Goal: Task Accomplishment & Management: Use online tool/utility

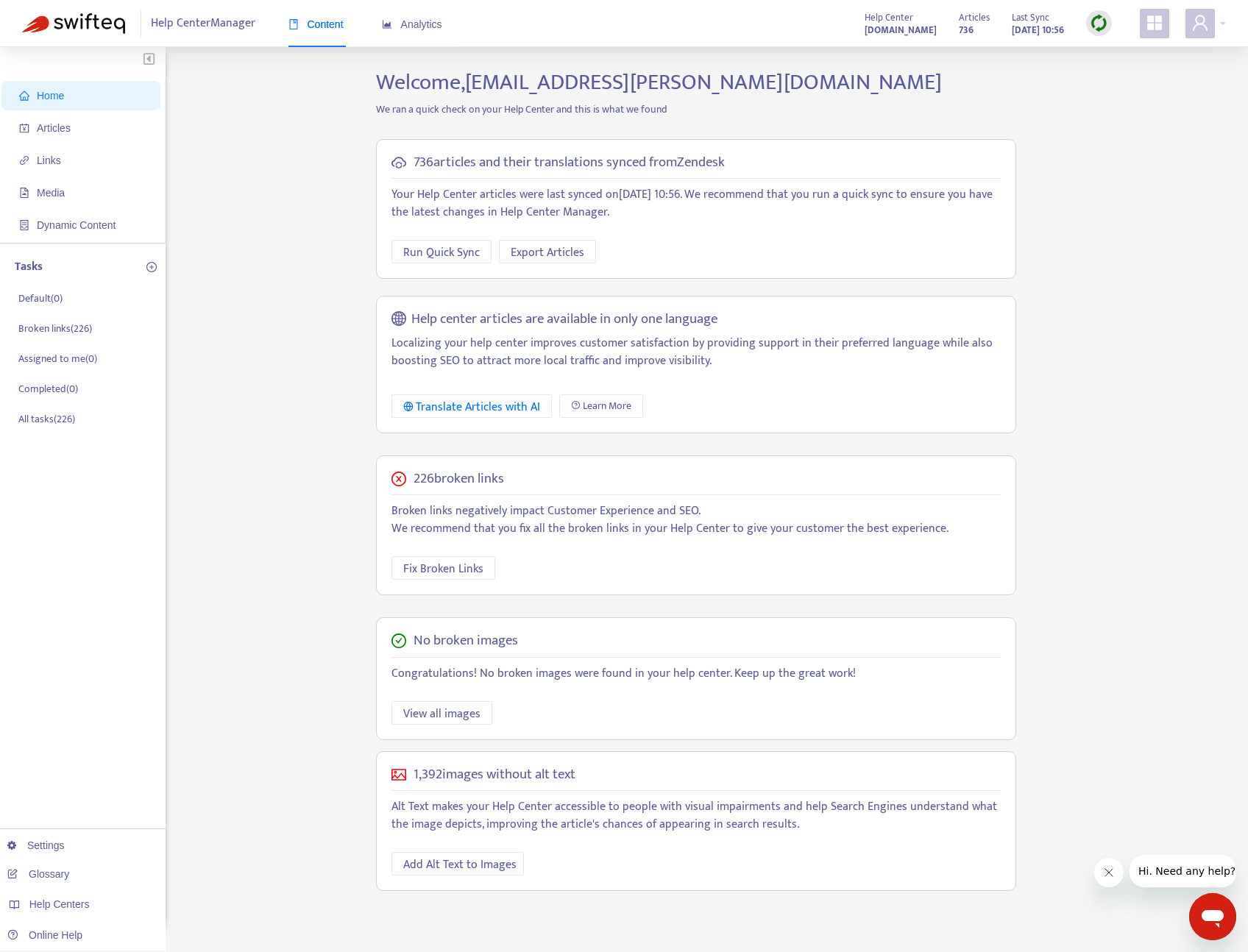
click at [327, 23] on span "Content" at bounding box center [315, 23] width 55 height 12
click at [1146, 23] on icon "appstore" at bounding box center [1155, 23] width 18 height 18
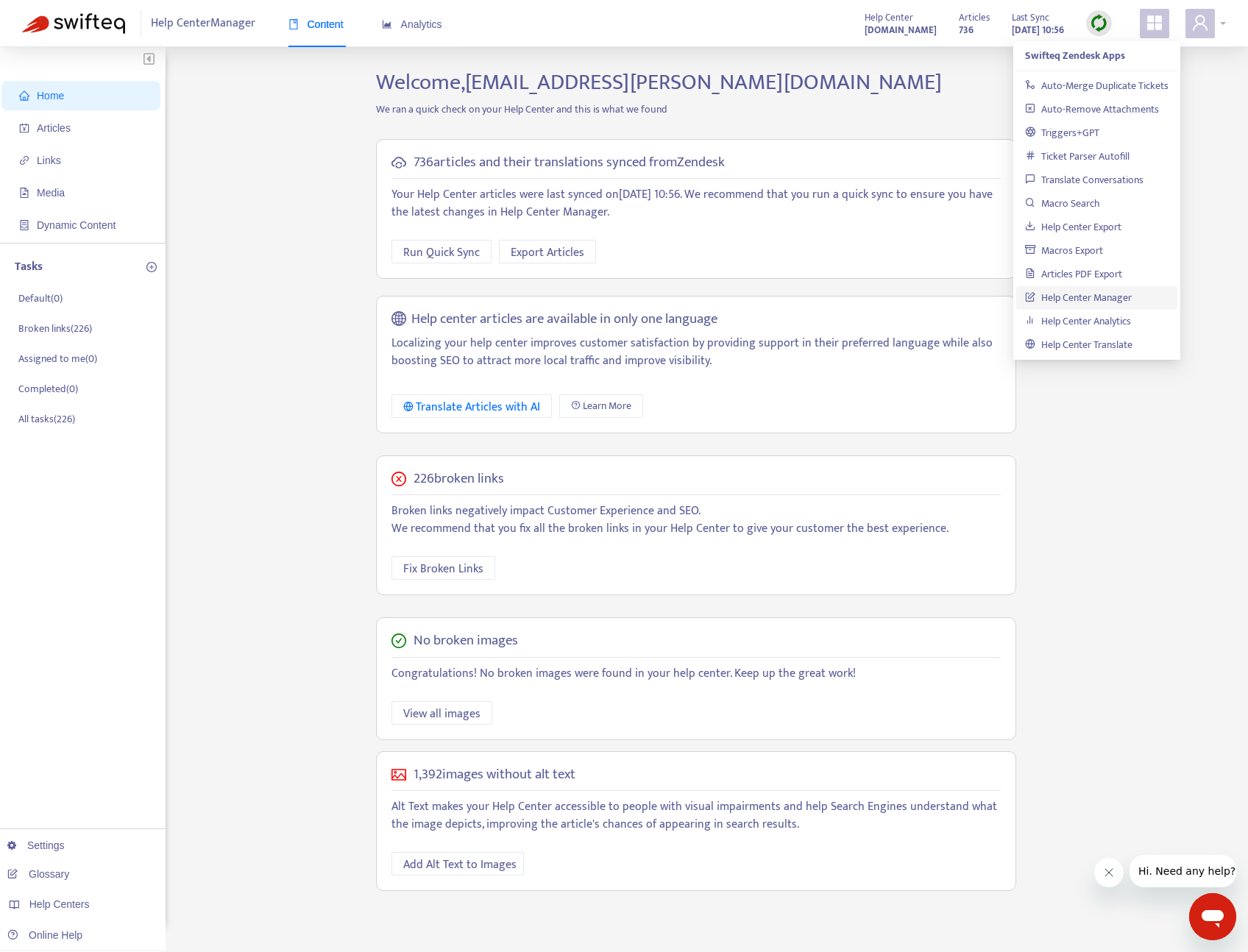
click at [1200, 24] on icon "user" at bounding box center [1200, 22] width 14 height 15
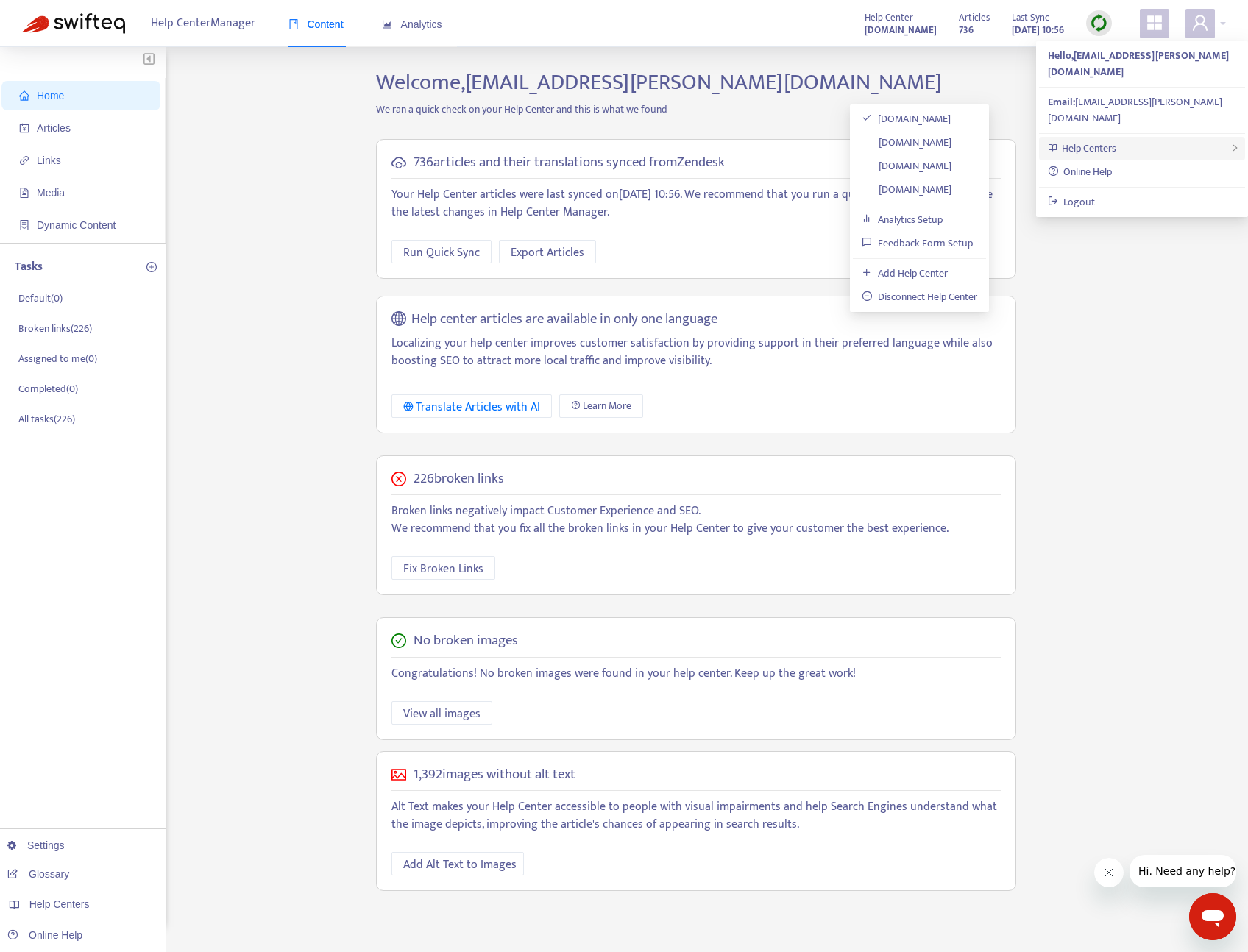
click at [1096, 140] on span "Help Centers" at bounding box center [1089, 148] width 54 height 17
click at [280, 375] on div "Home Articles Links Media Dynamic Content Tasks Default ( 0 ) Broken links ( 22…" at bounding box center [624, 499] width 1204 height 861
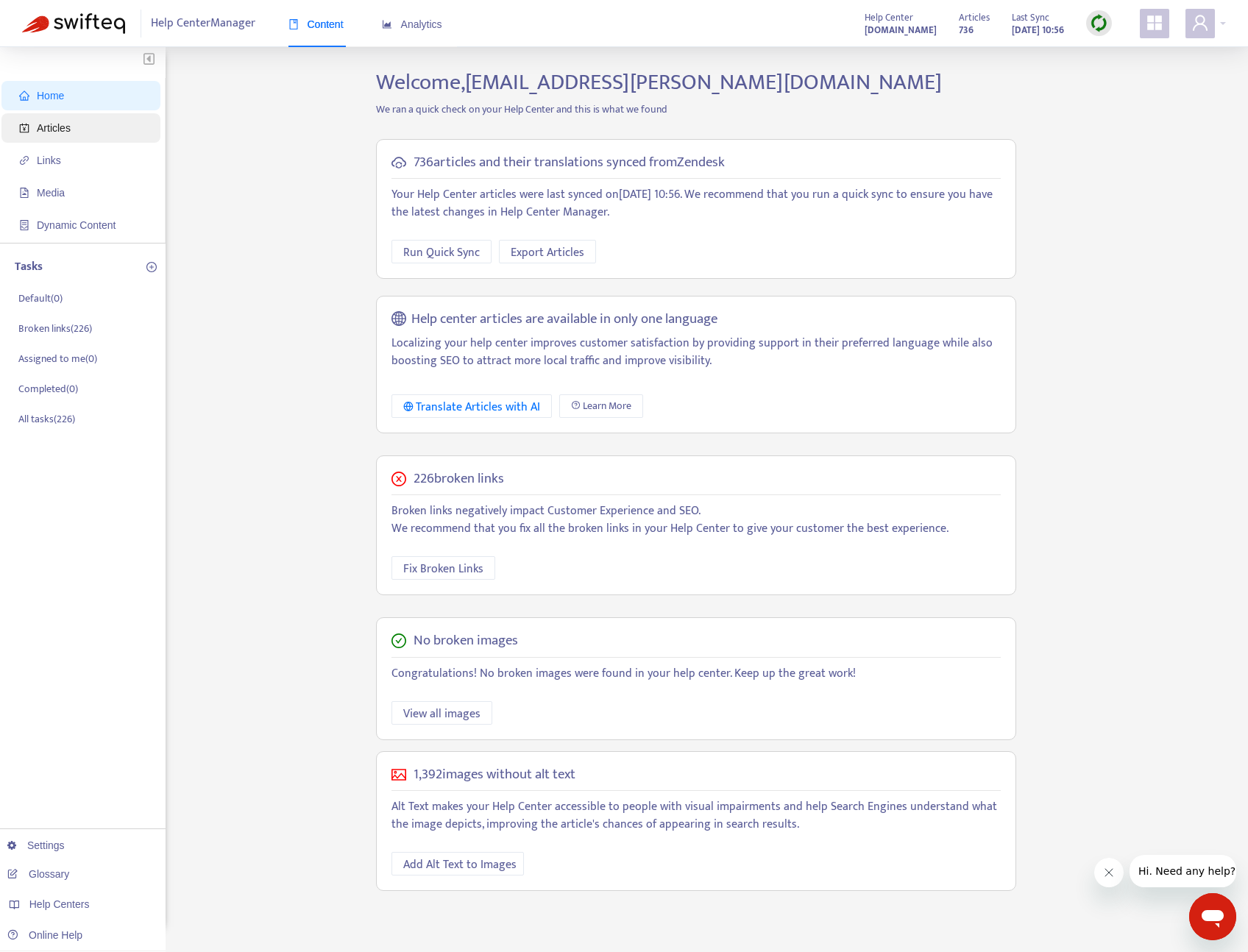
click at [57, 127] on span "Articles" at bounding box center [53, 127] width 33 height 12
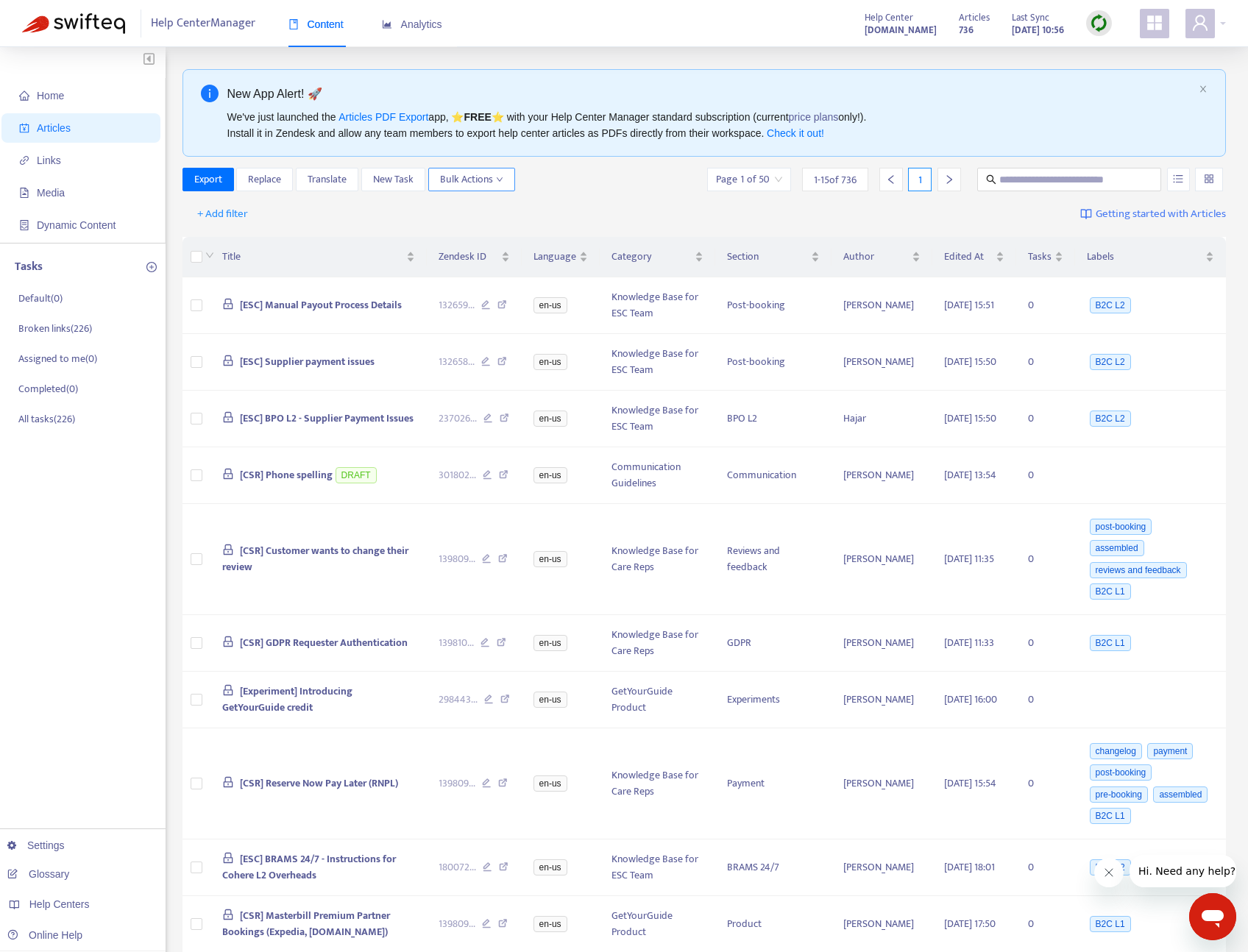
click at [474, 177] on span "Bulk Actions" at bounding box center [472, 180] width 63 height 16
click at [1009, 175] on input "text" at bounding box center [1070, 180] width 141 height 16
type input "**"
click at [232, 218] on span "+ Add filter" at bounding box center [222, 214] width 51 height 18
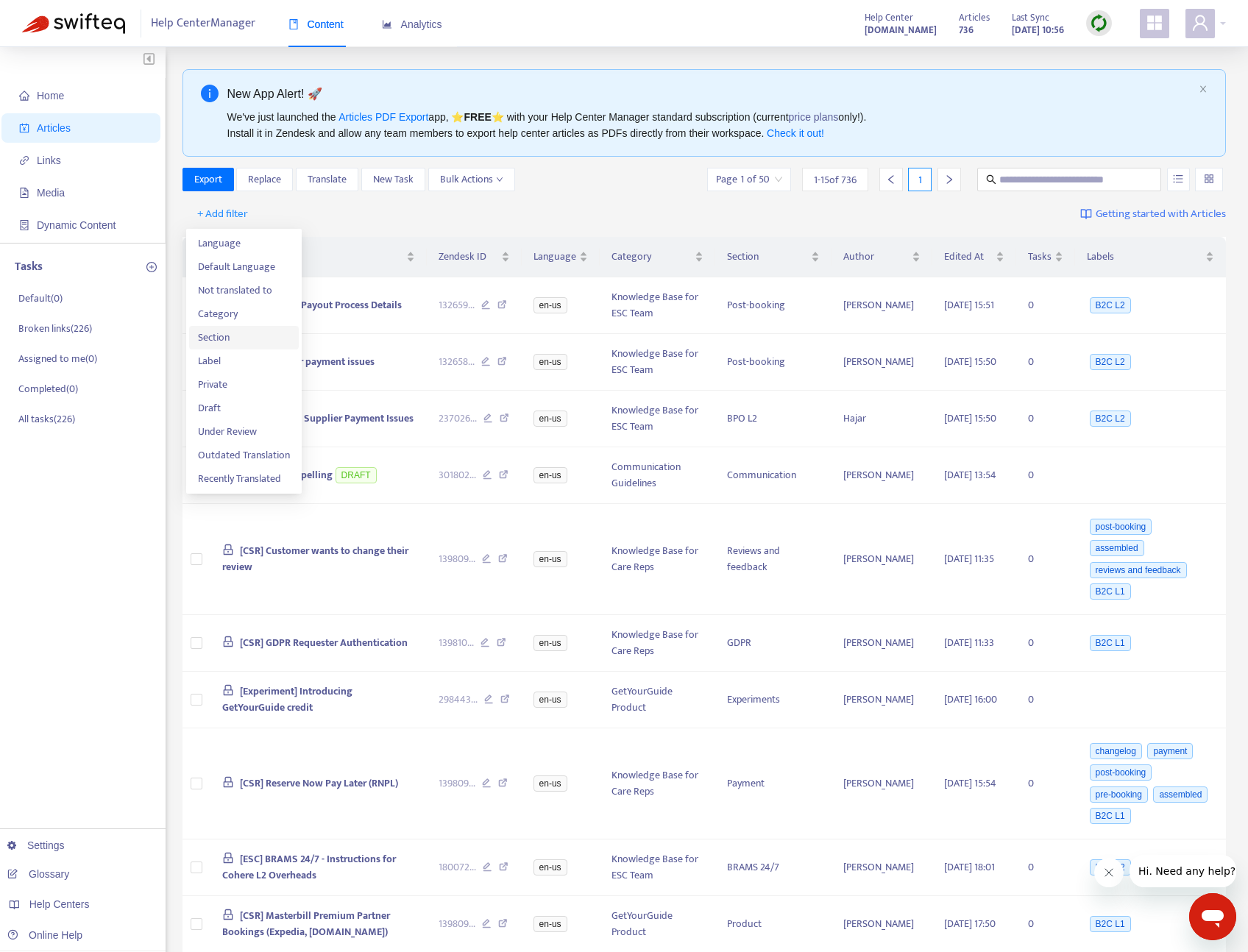
click at [231, 340] on span "Section" at bounding box center [244, 338] width 92 height 16
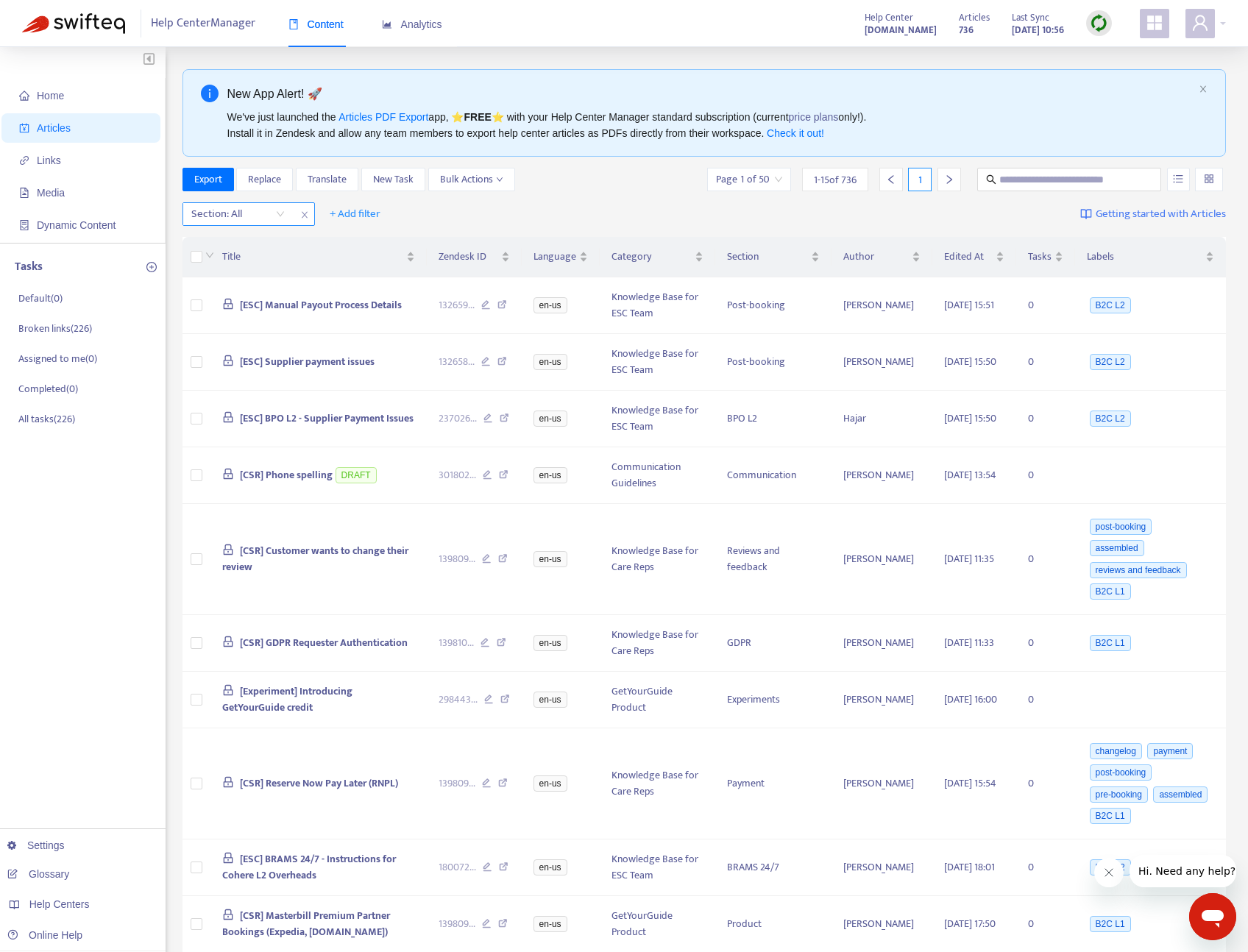
click at [282, 210] on div "Section: All" at bounding box center [238, 214] width 109 height 22
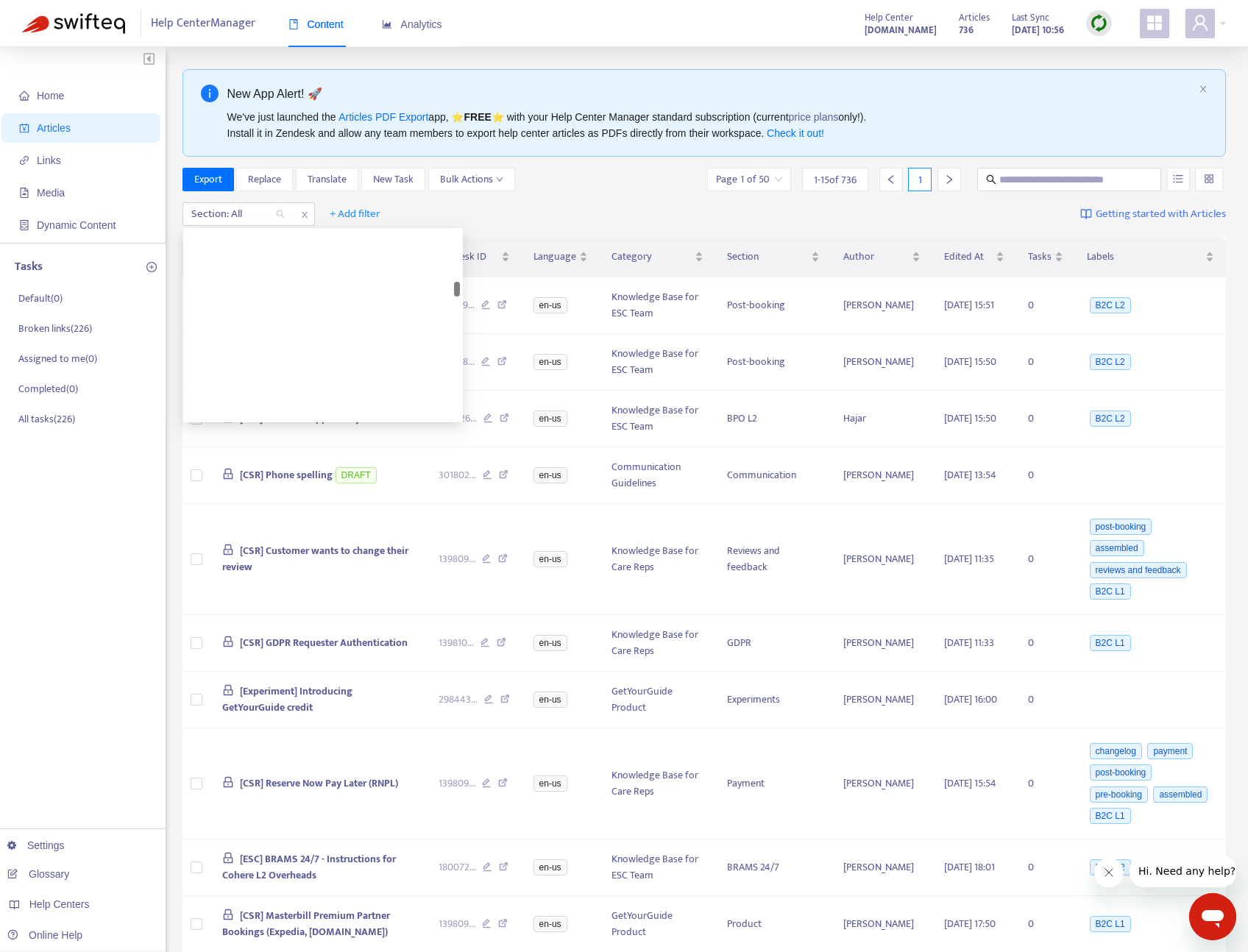
scroll to position [481, 0]
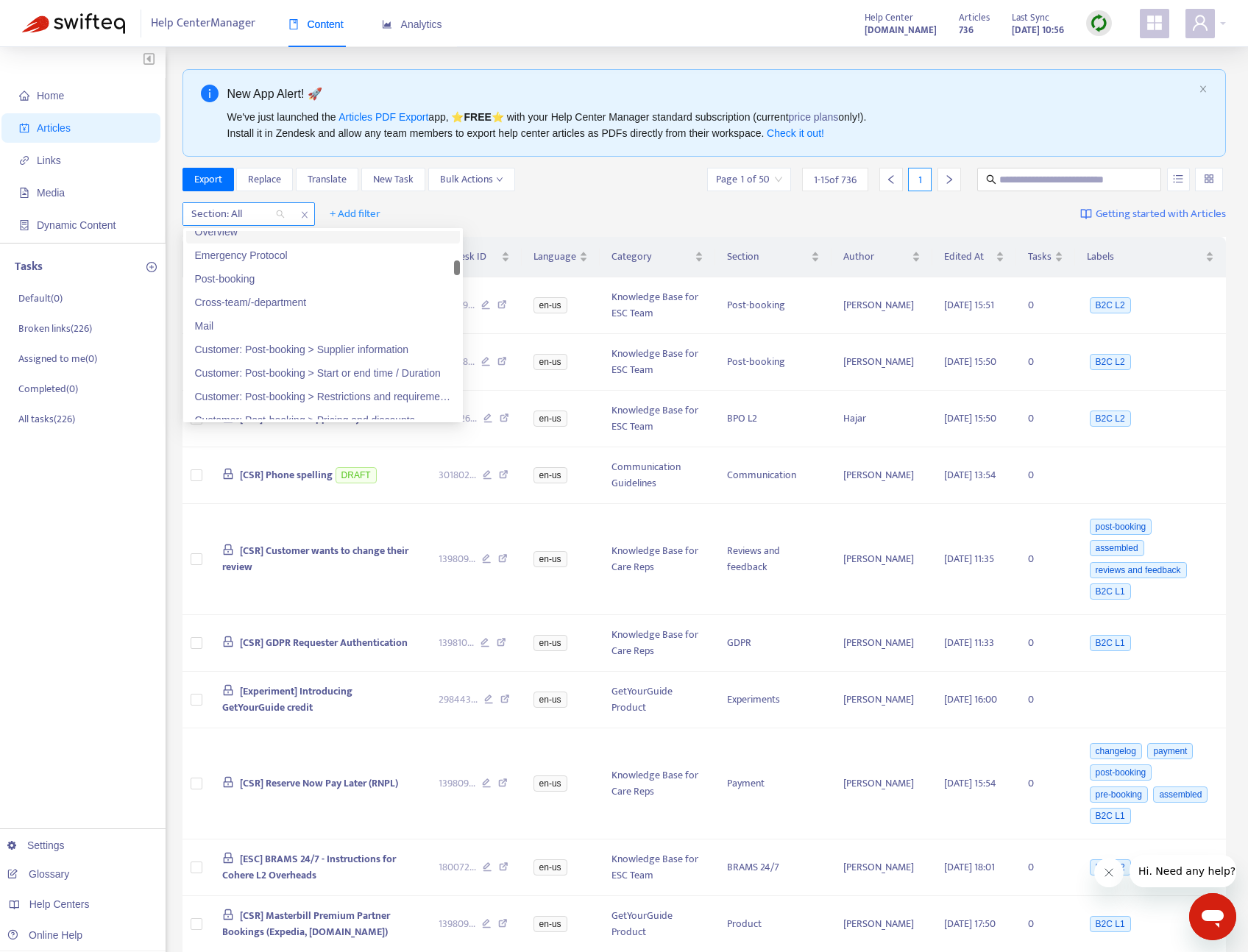
click at [307, 210] on icon "close" at bounding box center [305, 215] width 9 height 9
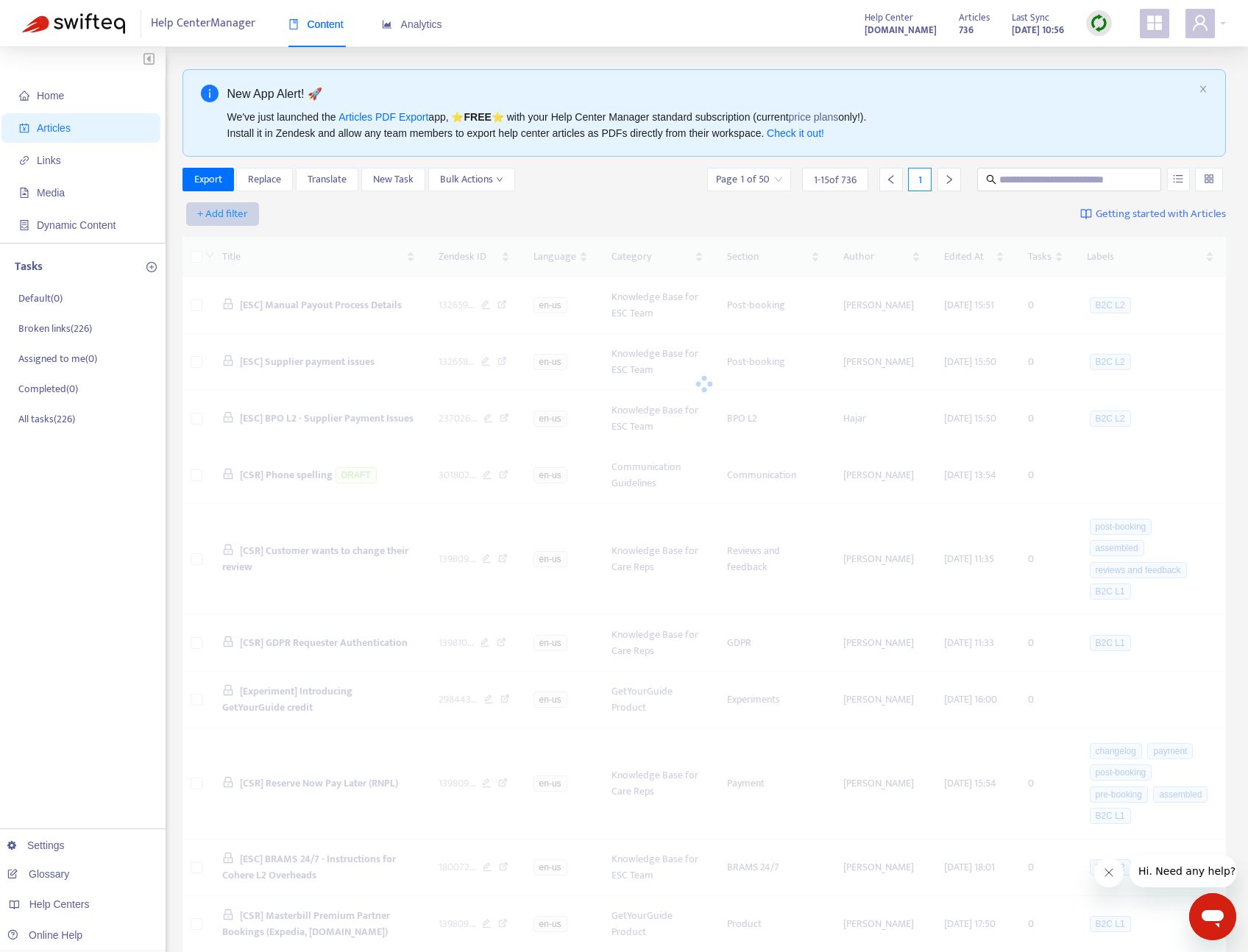
click at [221, 211] on span "+ Add filter" at bounding box center [222, 214] width 51 height 18
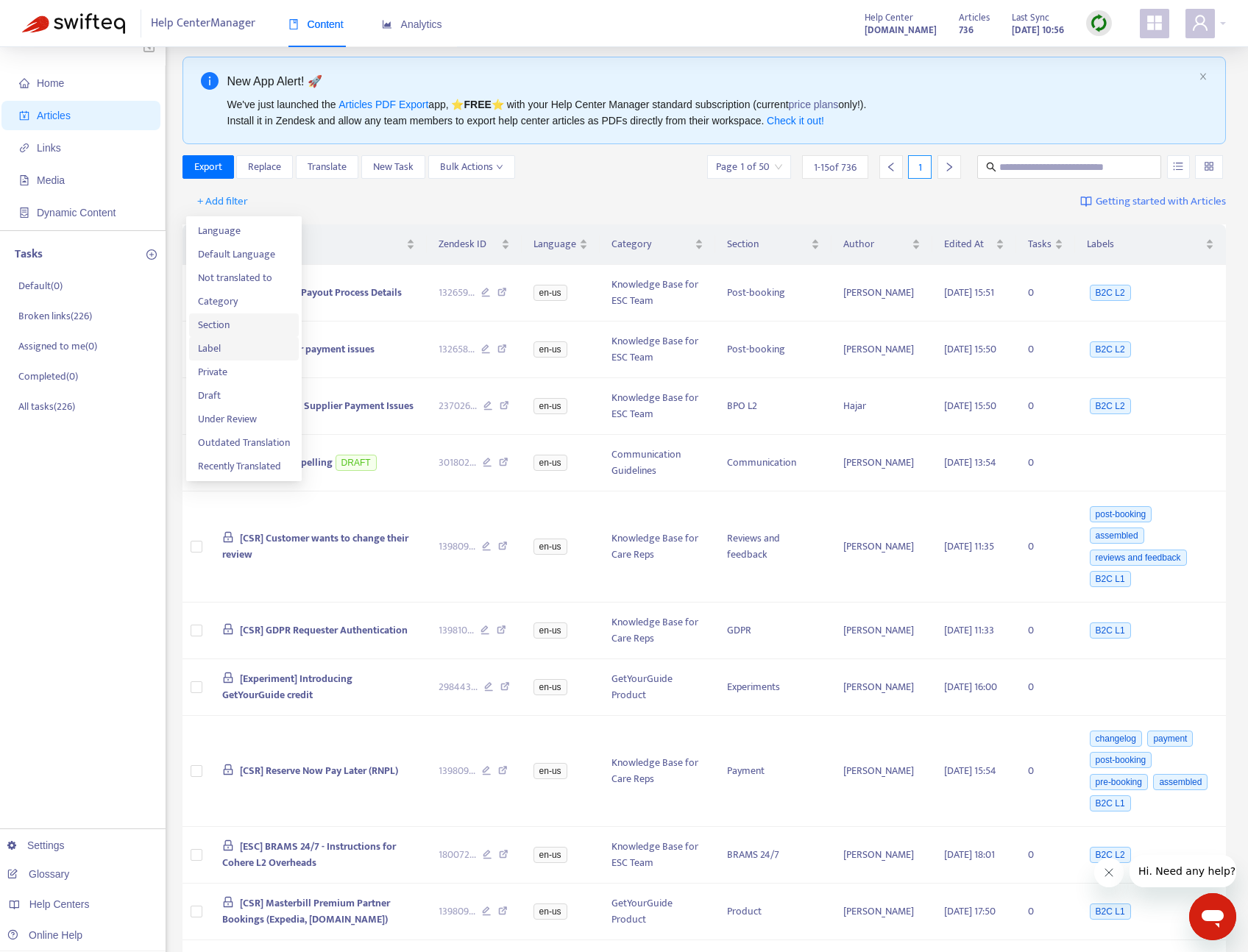
scroll to position [12, 0]
click at [633, 158] on div "Export Replace Translate New Task Bulk Actions Page 1 of 50 1 - 15 of 736 1" at bounding box center [705, 168] width 1045 height 23
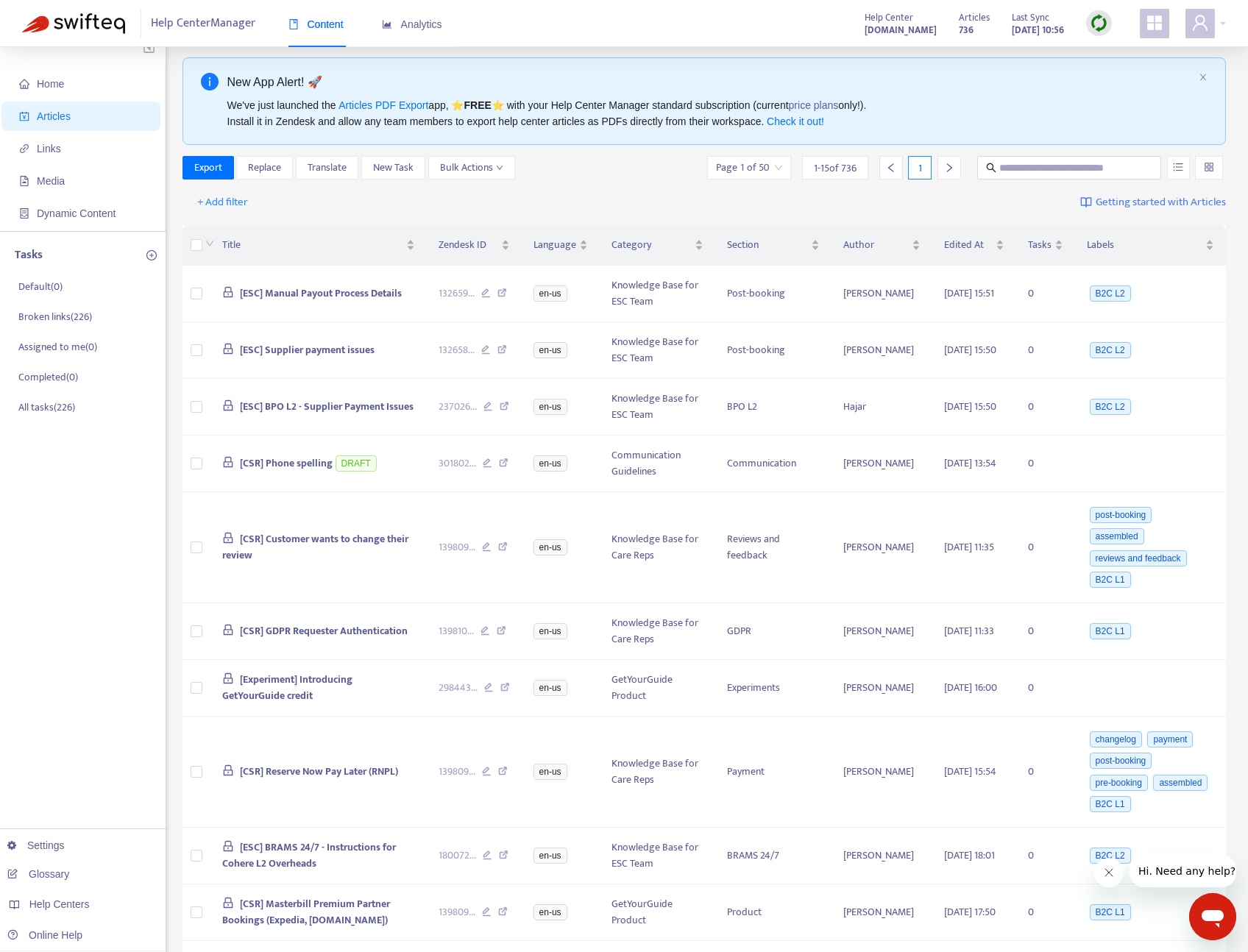
click at [1209, 168] on input "search" at bounding box center [1208, 167] width 10 height 22
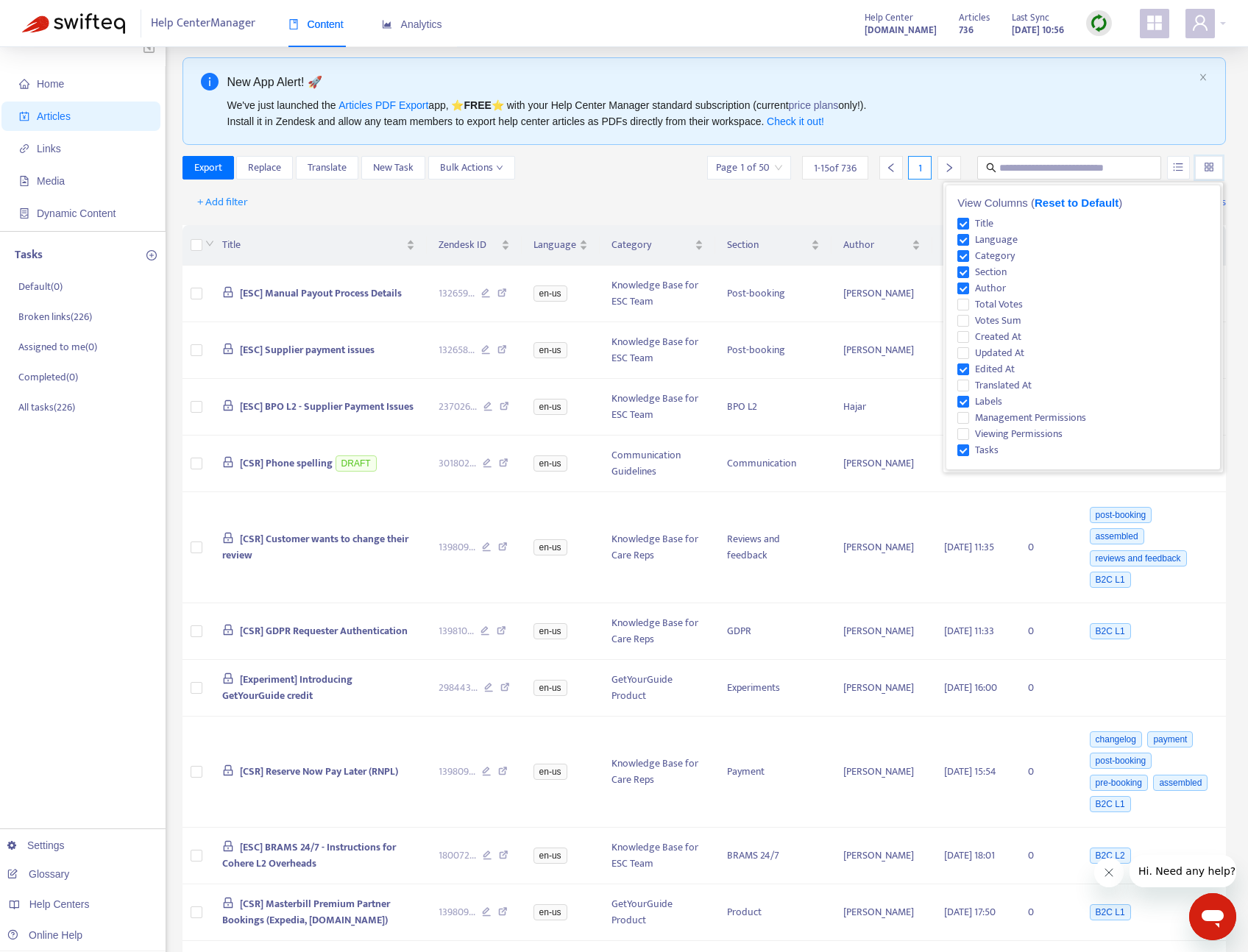
click at [1209, 168] on input "search" at bounding box center [1208, 167] width 10 height 22
click at [1058, 118] on div "We've just launched the Articles PDF Export app, ⭐ FREE ⭐️ with your Help Cente…" at bounding box center [710, 114] width 966 height 33
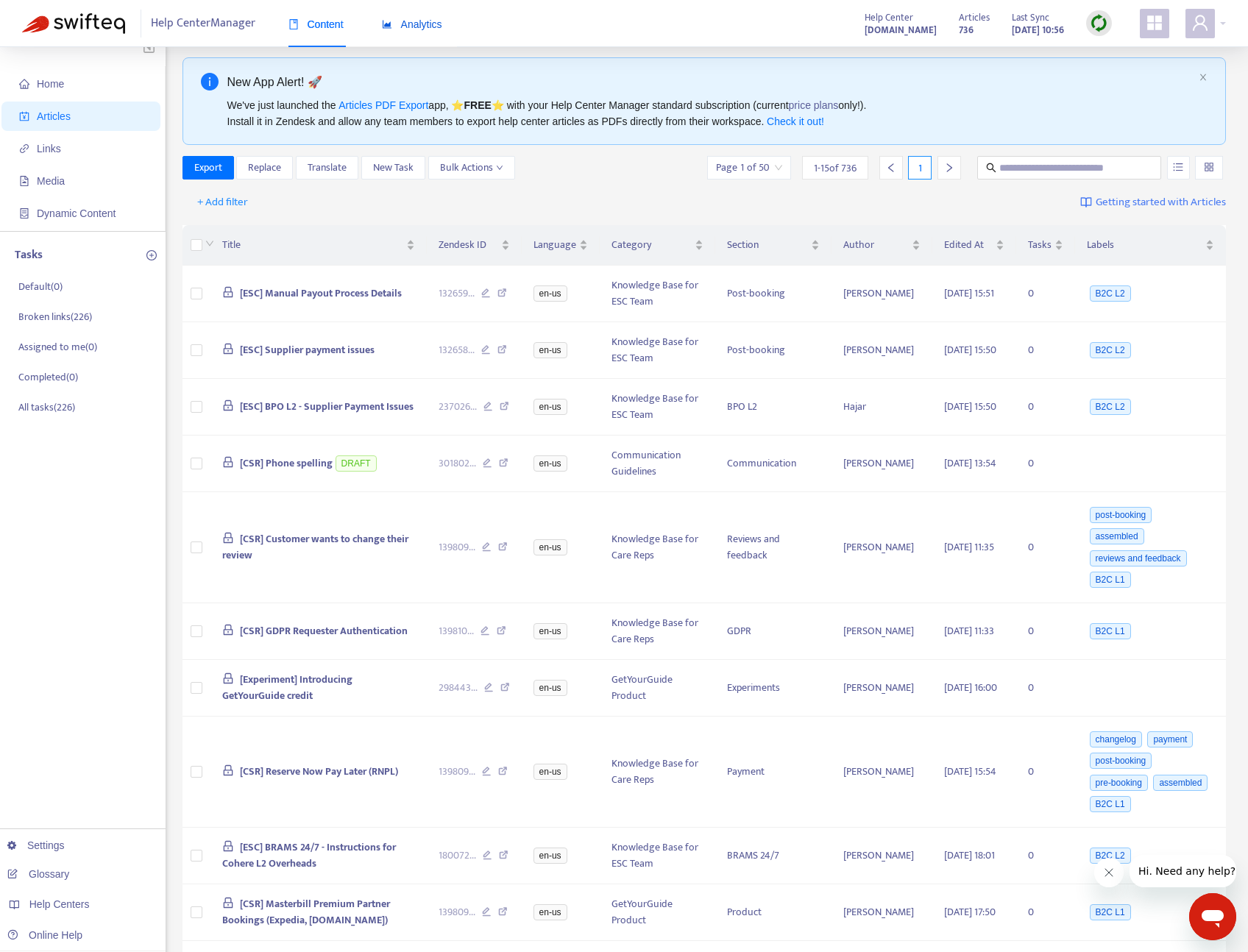
click at [408, 23] on span "Analytics" at bounding box center [412, 23] width 61 height 12
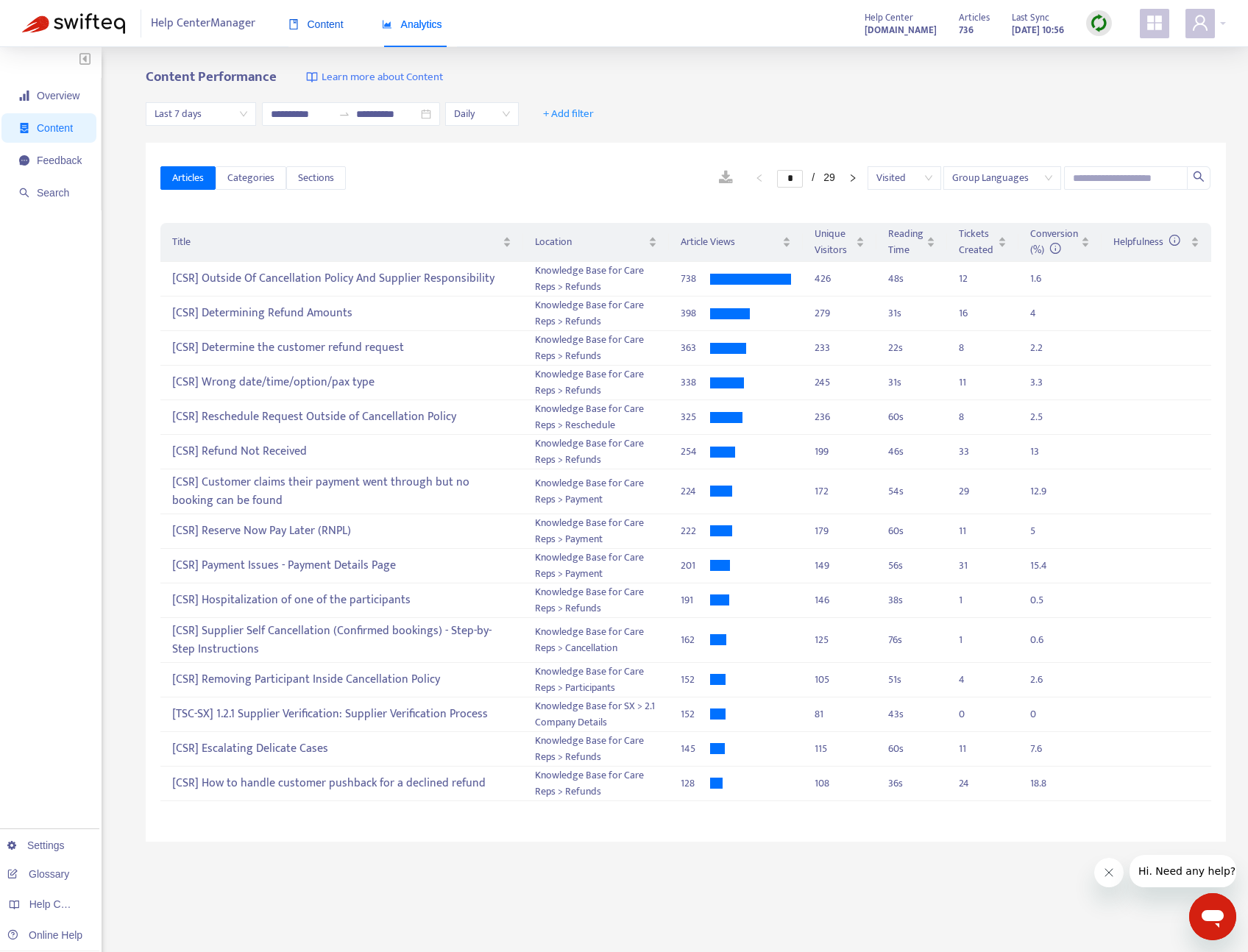
click at [316, 25] on span "Content" at bounding box center [315, 23] width 55 height 12
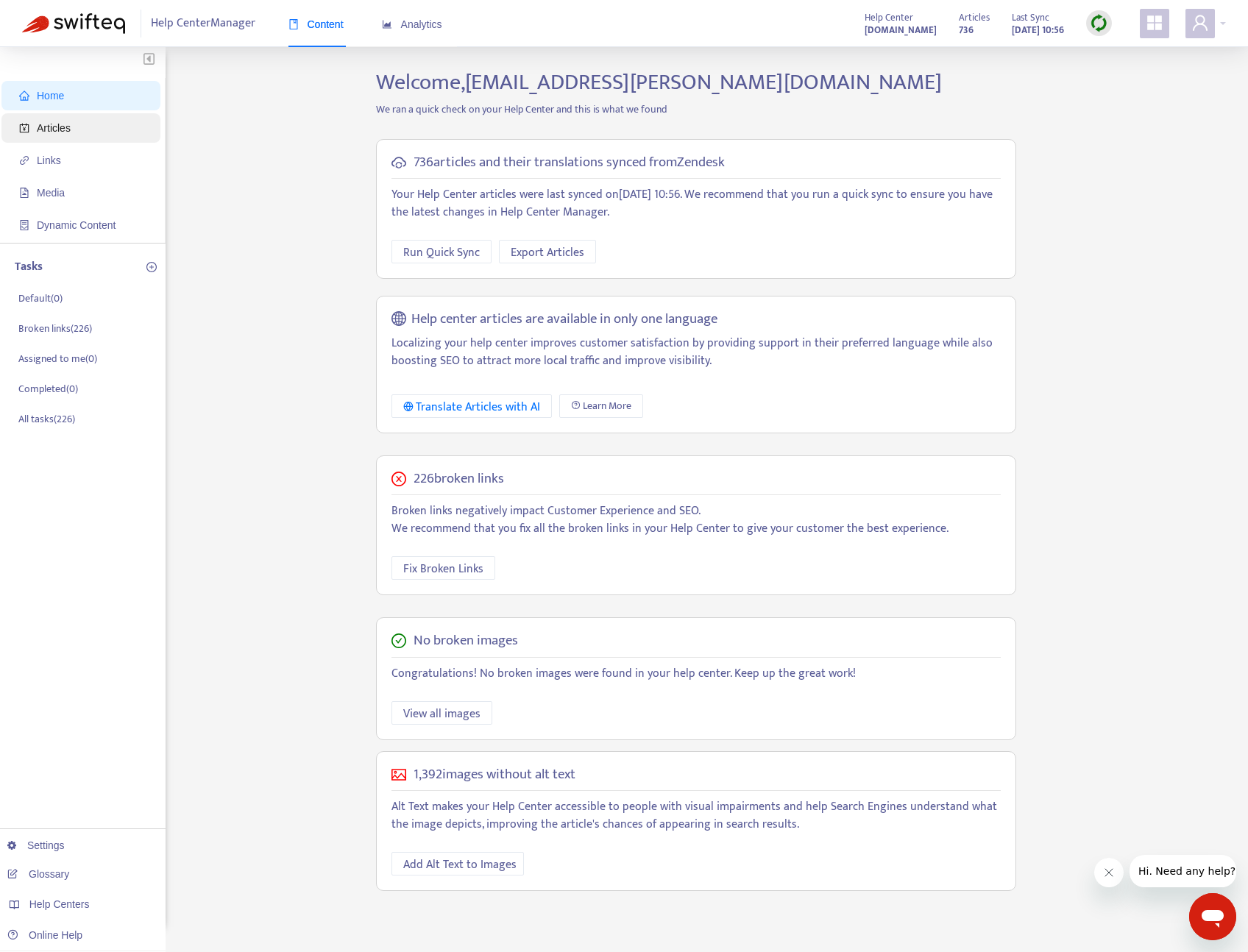
click at [59, 136] on span "Articles" at bounding box center [83, 127] width 129 height 30
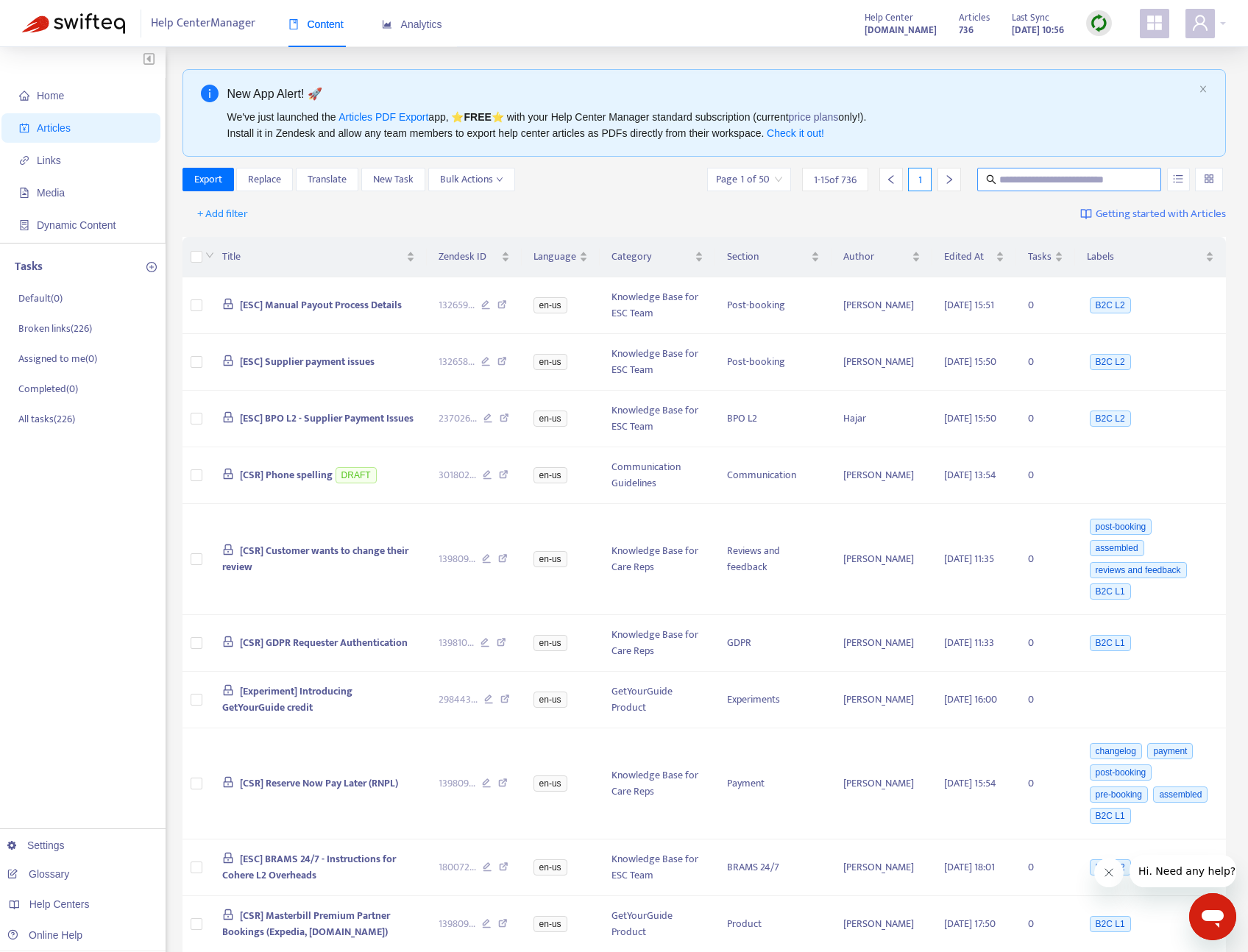
click at [1056, 173] on input "text" at bounding box center [1070, 180] width 141 height 16
click at [1181, 178] on icon "unordered-list" at bounding box center [1178, 179] width 10 height 8
click at [1209, 178] on input "search" at bounding box center [1208, 179] width 10 height 22
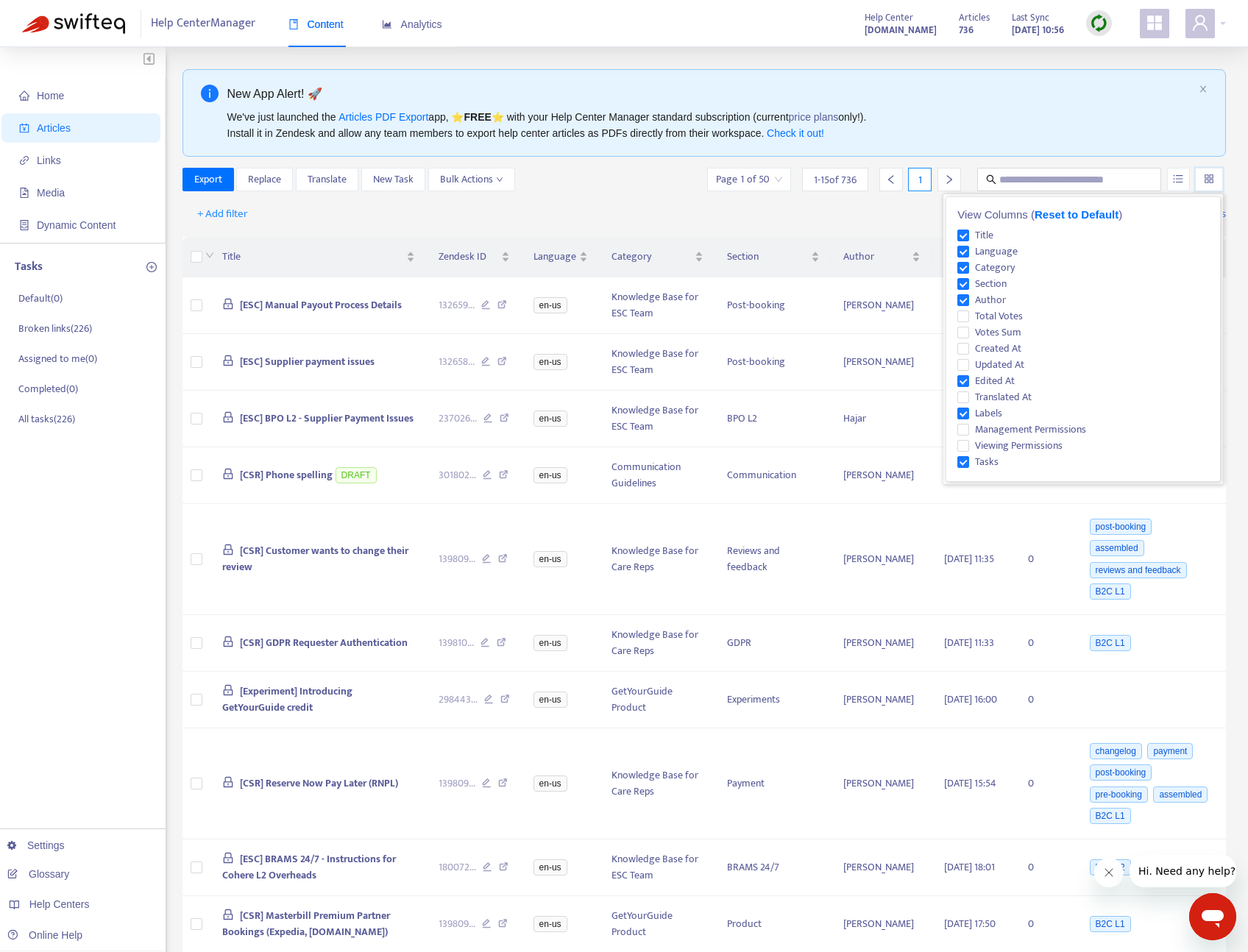
click at [1209, 178] on input "search" at bounding box center [1208, 179] width 10 height 22
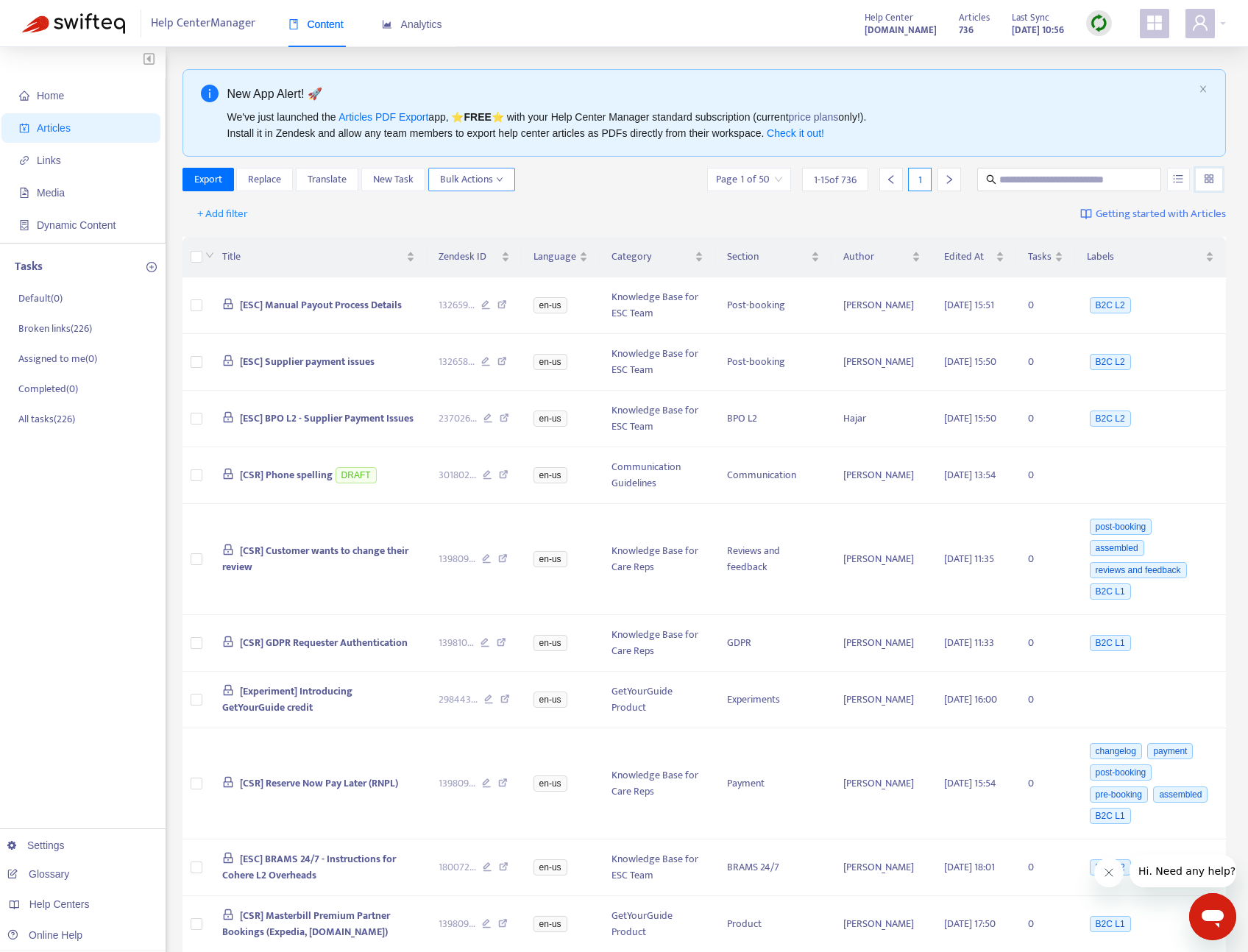
click at [457, 181] on span "Bulk Actions" at bounding box center [472, 180] width 63 height 16
click at [381, 182] on span "New Task" at bounding box center [393, 180] width 41 height 16
click at [325, 170] on button "Translate" at bounding box center [326, 180] width 62 height 23
drag, startPoint x: 266, startPoint y: 183, endPoint x: 286, endPoint y: 222, distance: 43.8
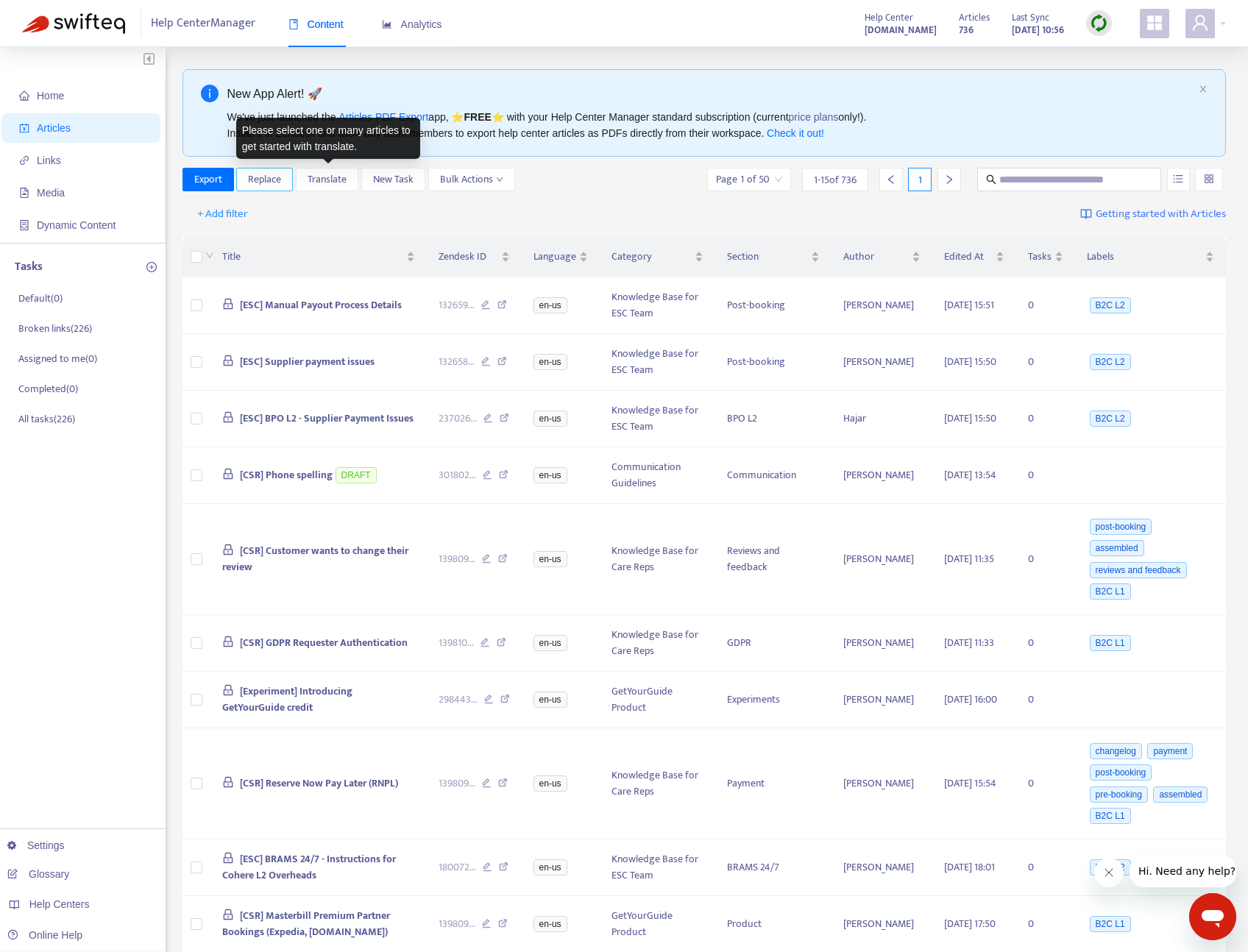
click at [286, 222] on div "New App Alert! 🚀 We've just launched the Articles PDF Export app, ⭐ FREE ⭐️ wit…" at bounding box center [705, 694] width 1045 height 1249
click at [218, 219] on span "+ Add filter" at bounding box center [222, 214] width 51 height 18
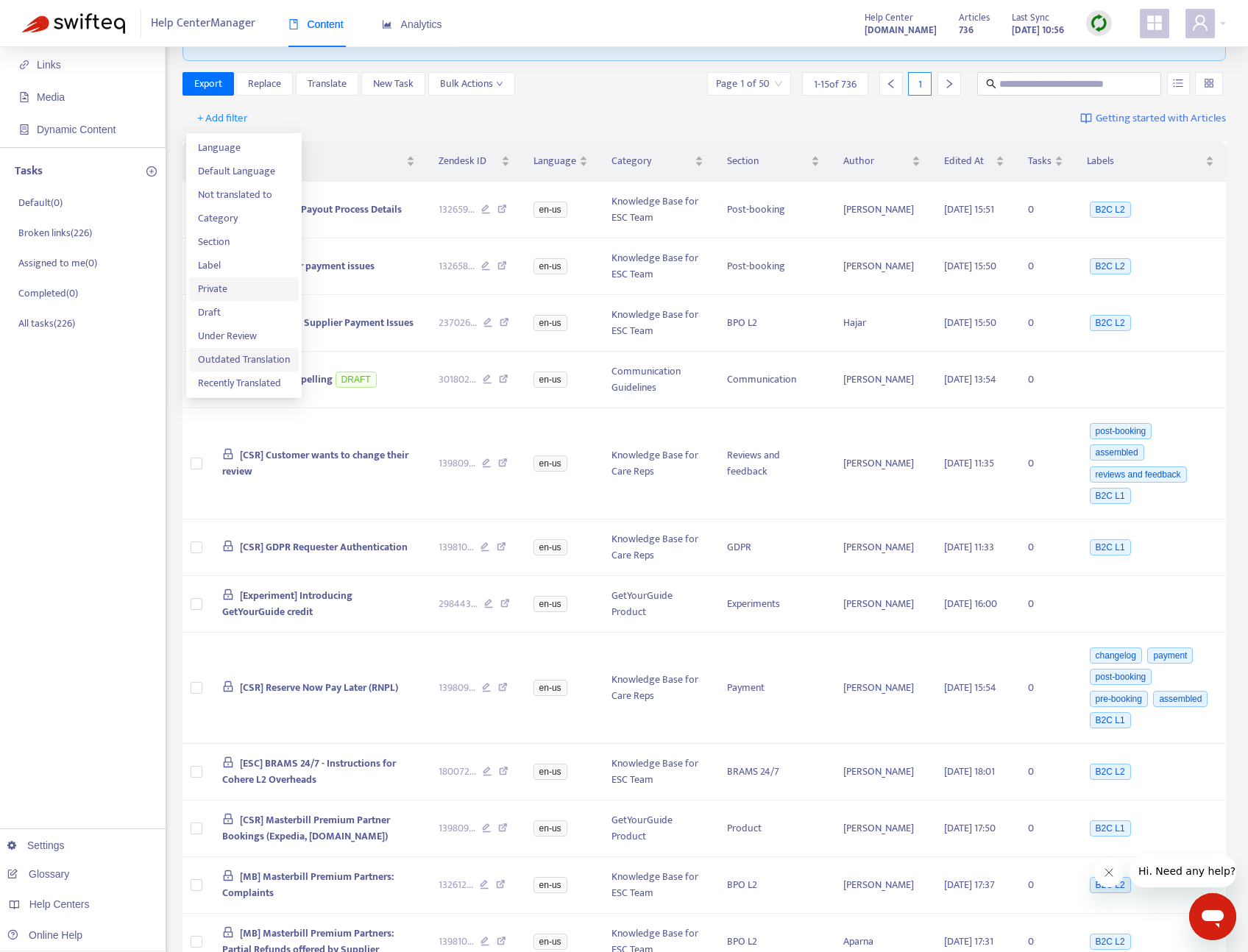
scroll to position [98, 0]
click at [109, 505] on div "Home Articles Links Media Dynamic Content Tasks Default ( 0 ) Broken links ( 22…" at bounding box center [82, 585] width 165 height 1271
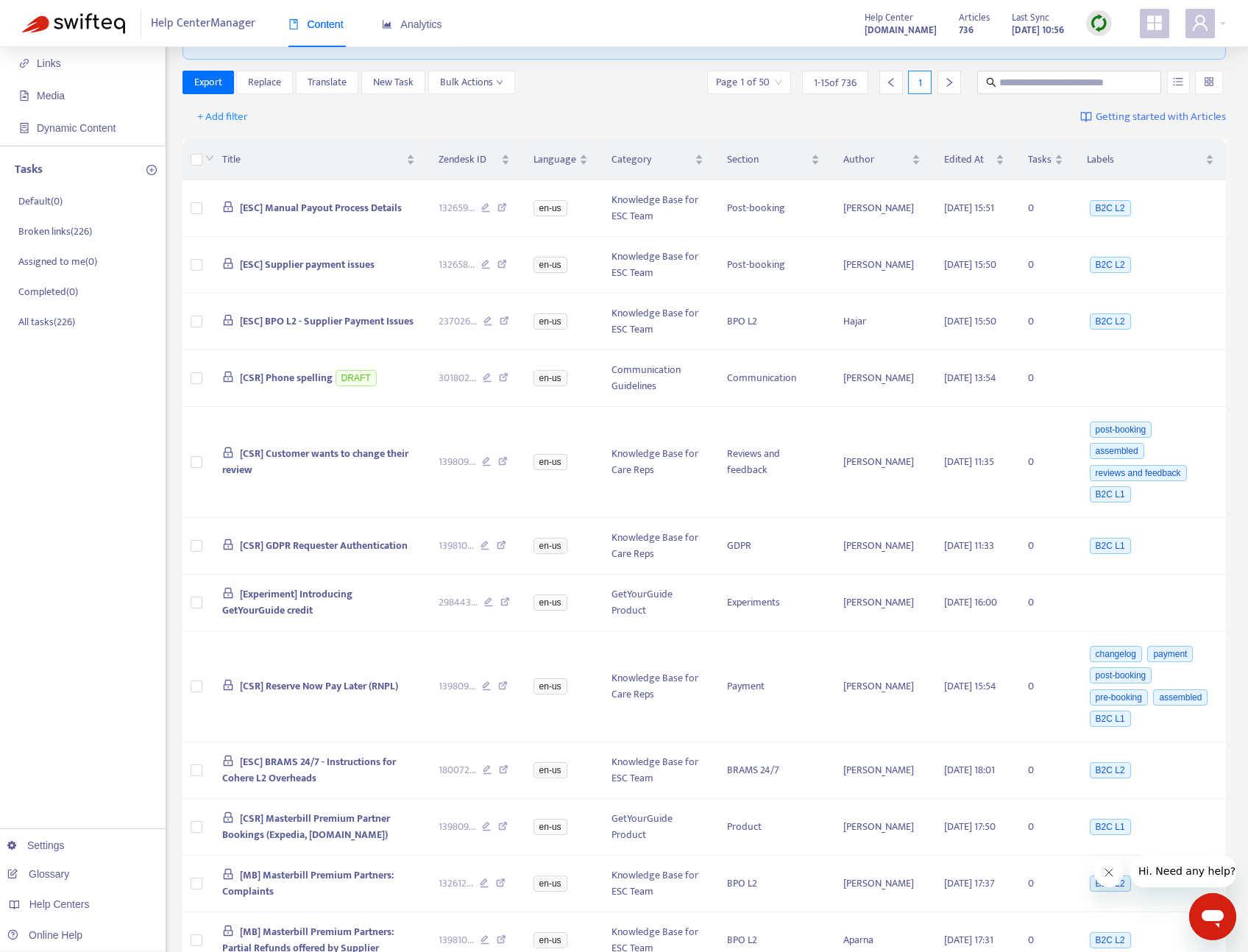
scroll to position [0, 0]
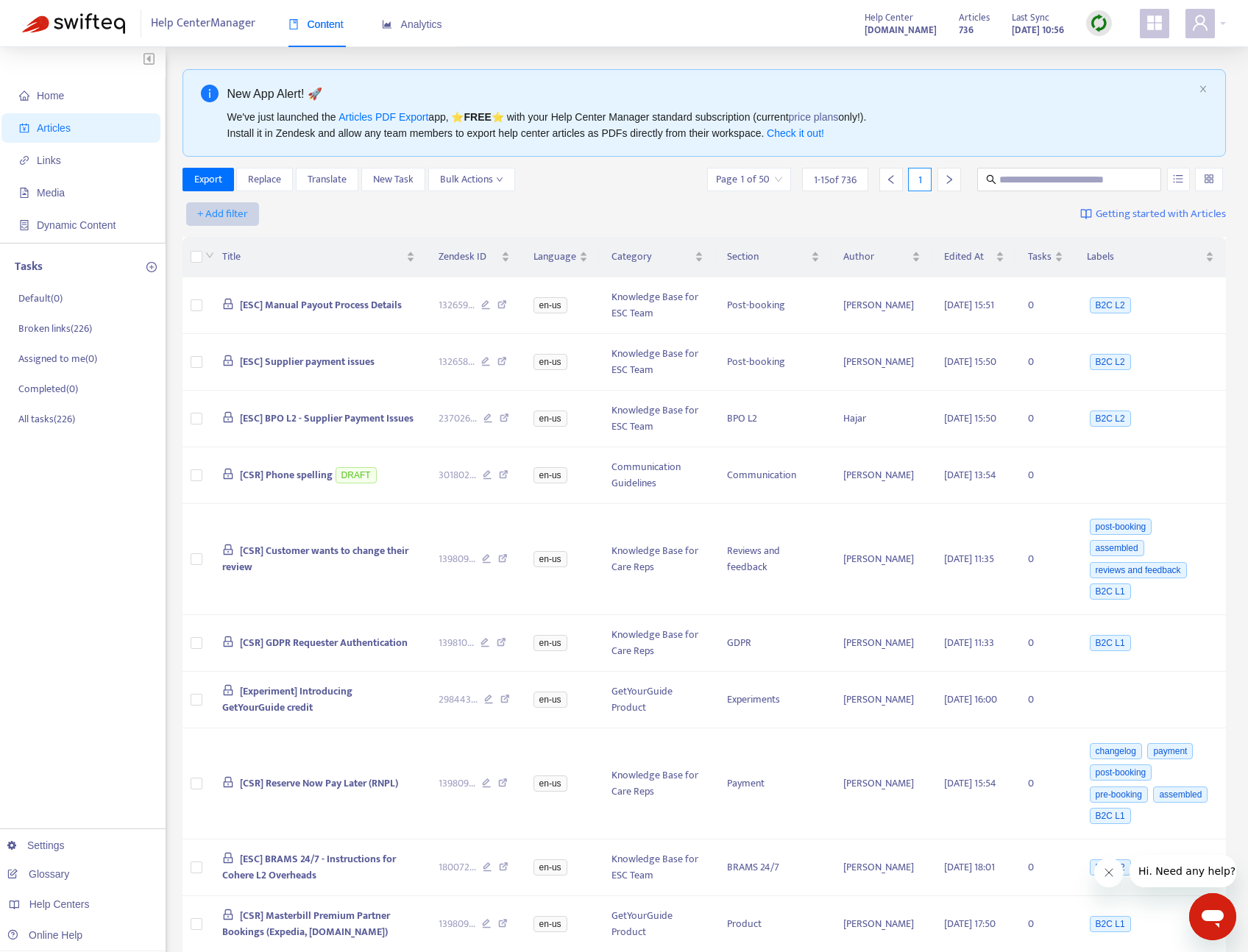
click at [222, 211] on span "+ Add filter" at bounding box center [222, 214] width 51 height 18
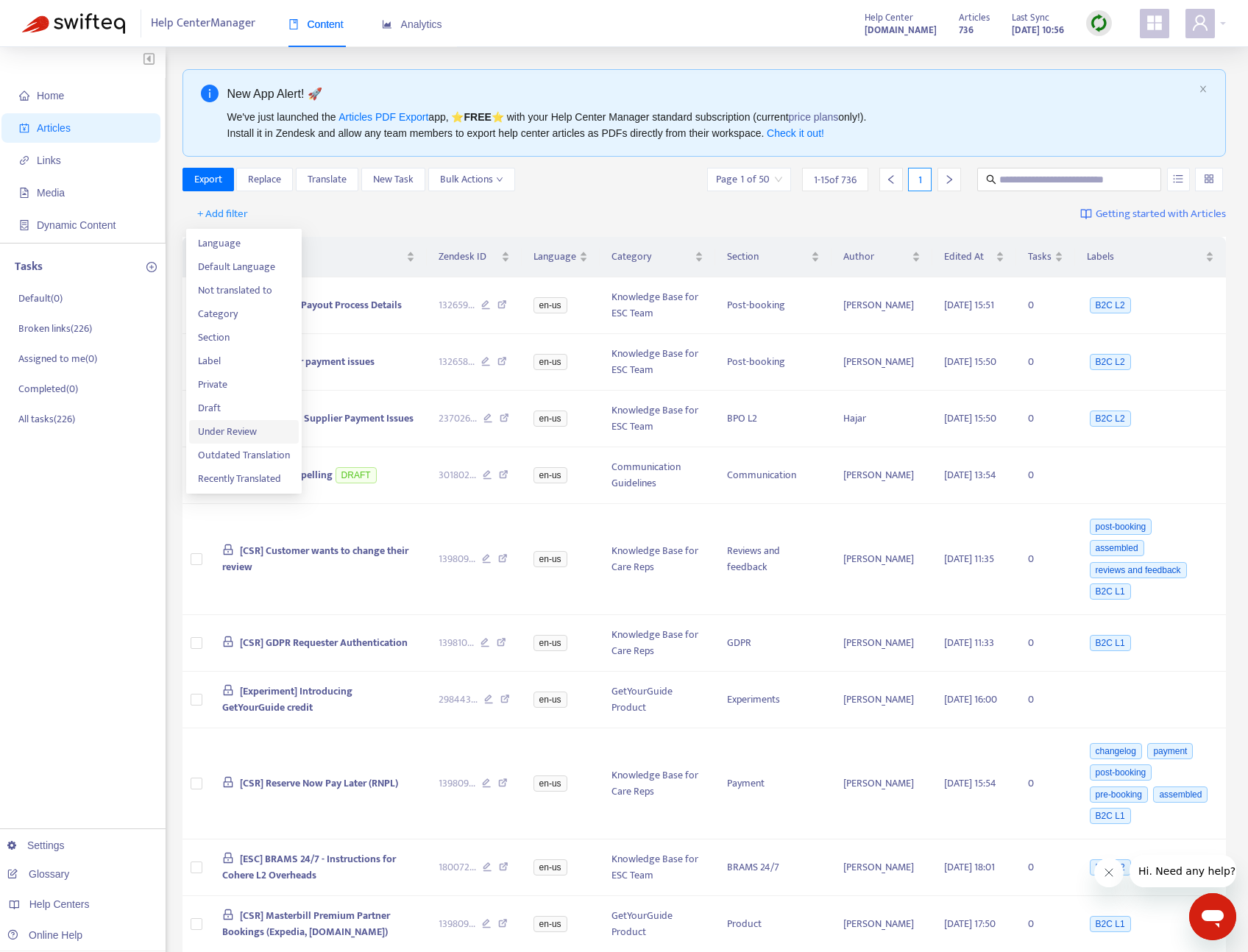
scroll to position [30, 0]
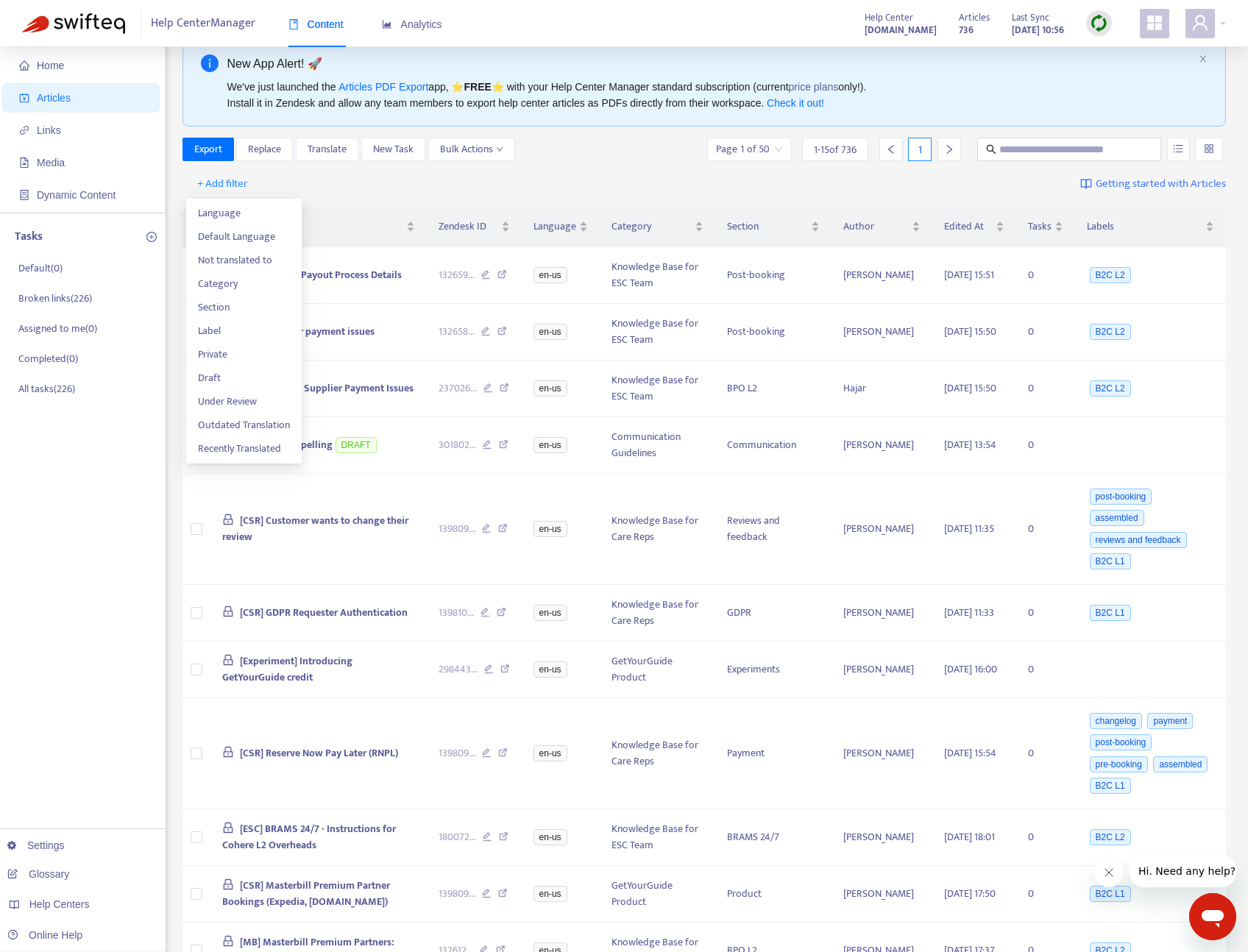
click at [108, 505] on div "Home Articles Links Media Dynamic Content Tasks Default ( 0 ) Broken links ( 22…" at bounding box center [82, 652] width 165 height 1271
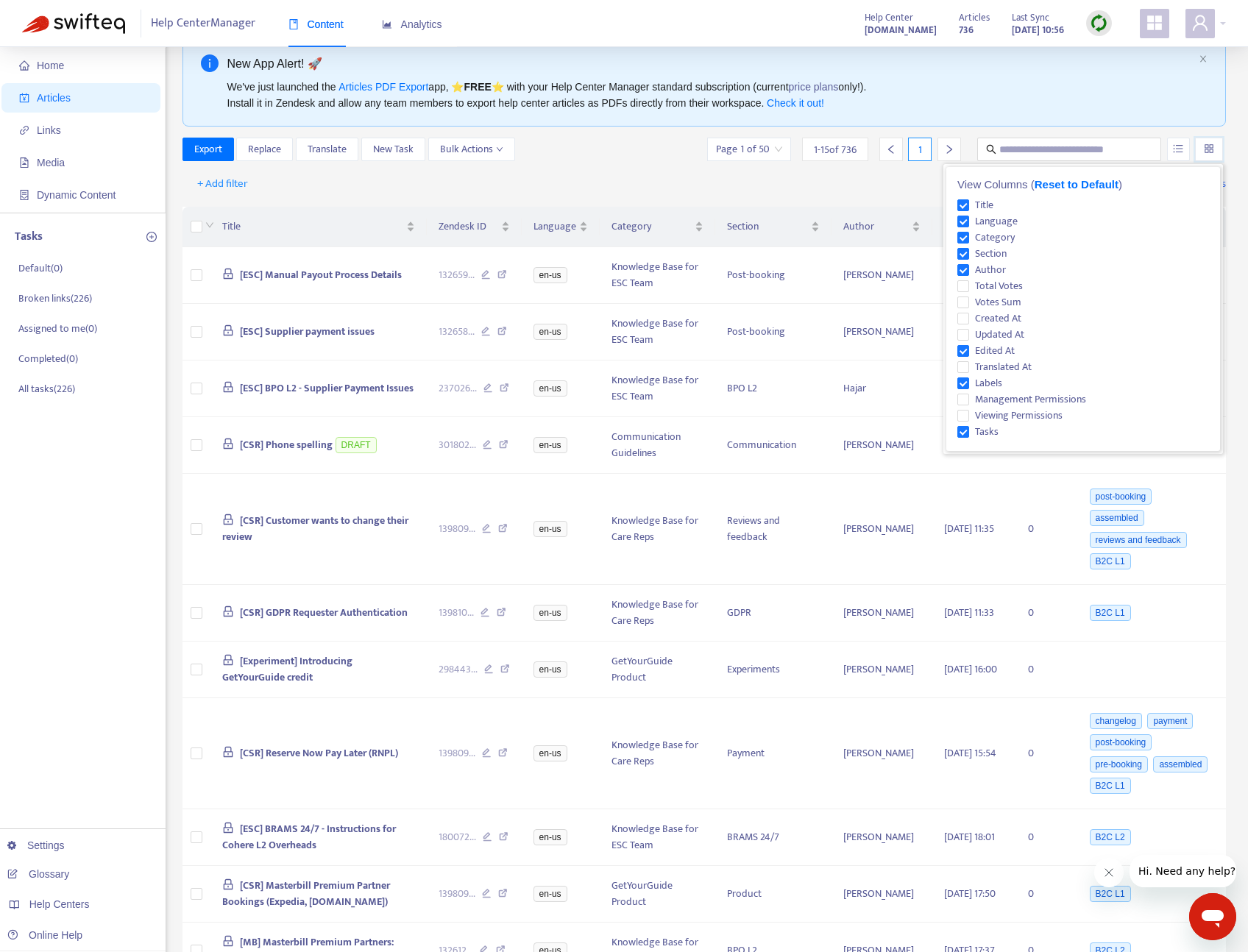
click at [1208, 145] on input "search" at bounding box center [1208, 149] width 10 height 22
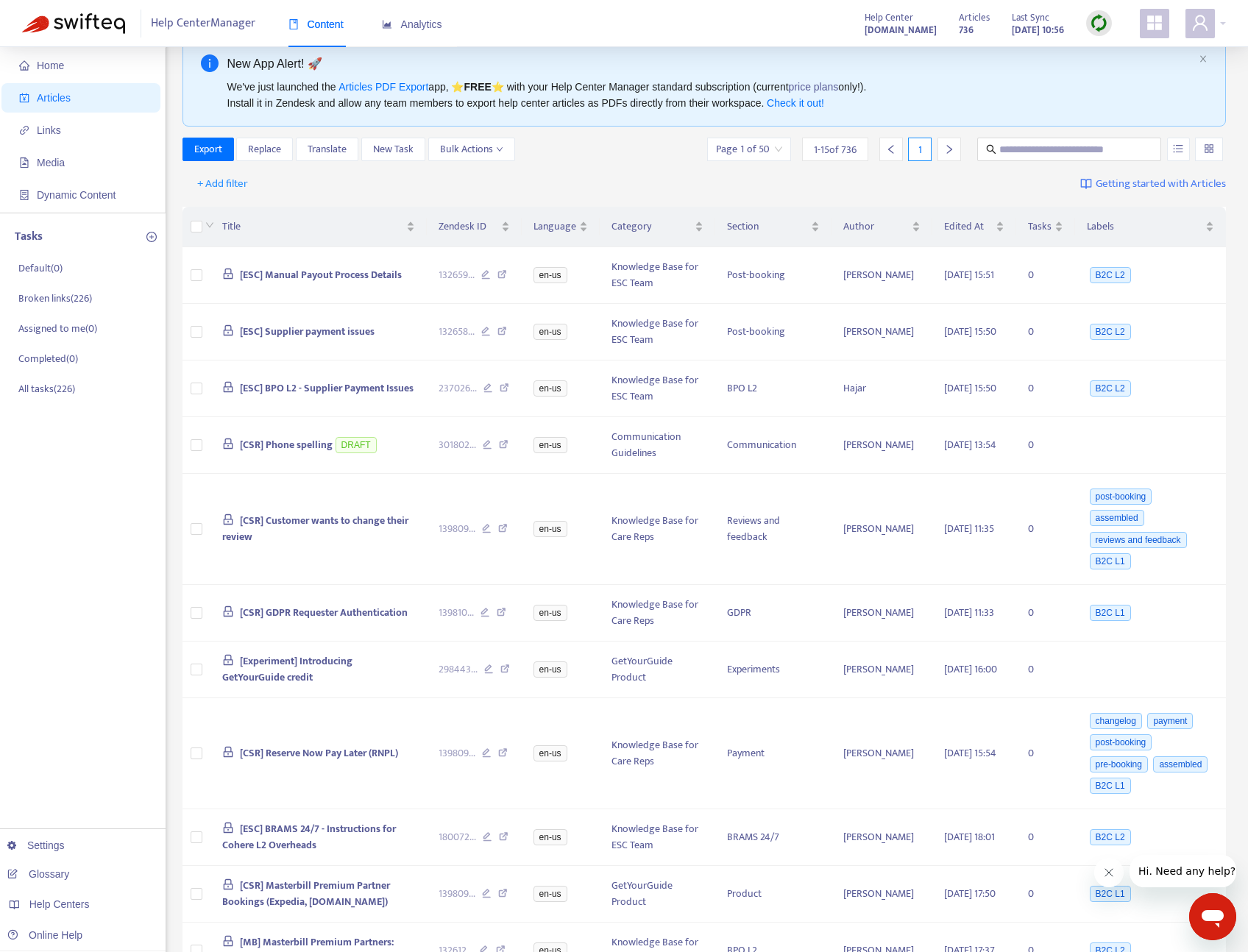
click at [876, 194] on div "+ Add filter Getting started with Articles" at bounding box center [705, 184] width 1045 height 34
click at [827, 149] on span "1 - 15 of 736" at bounding box center [835, 149] width 42 height 15
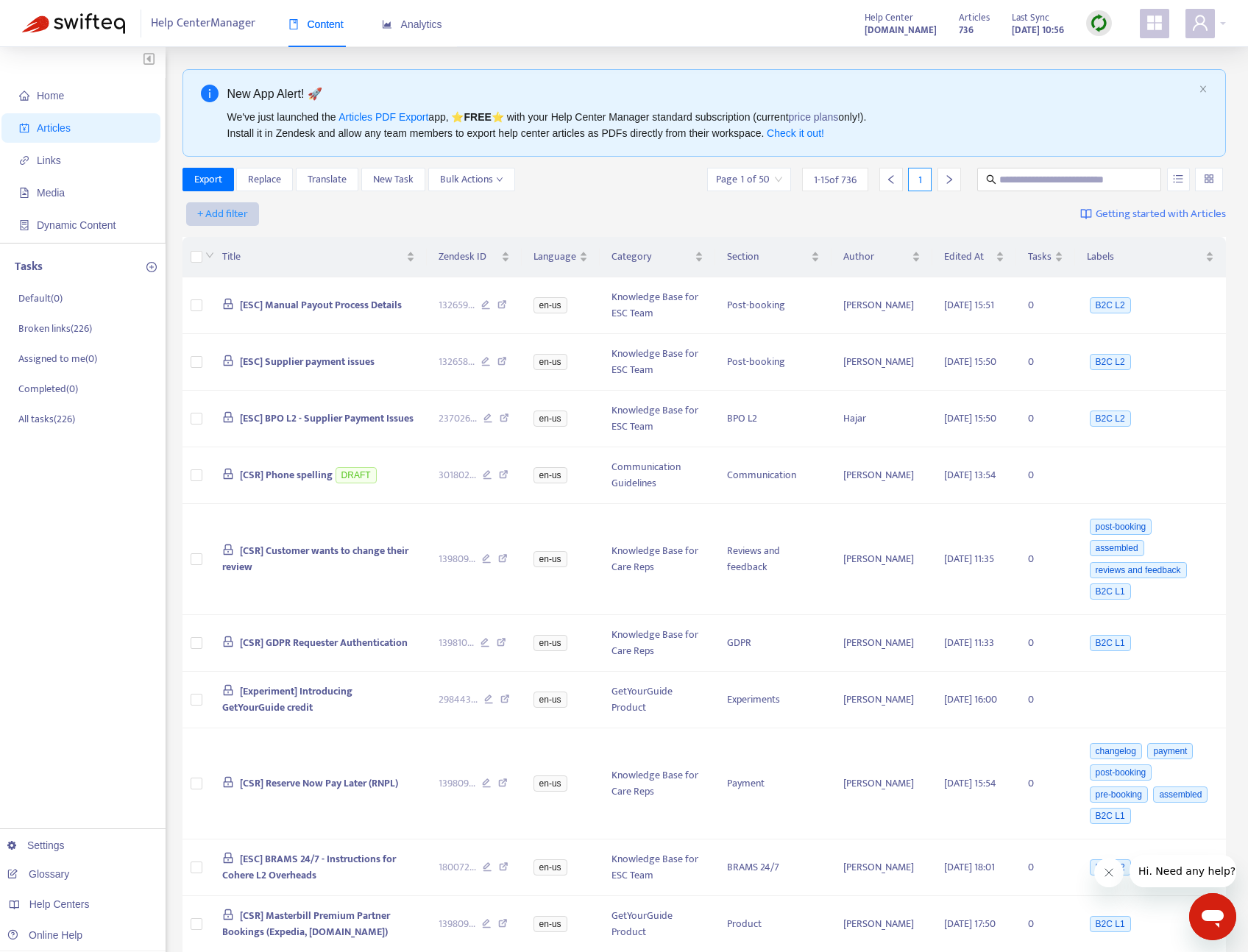
click at [204, 216] on span "+ Add filter" at bounding box center [222, 214] width 51 height 18
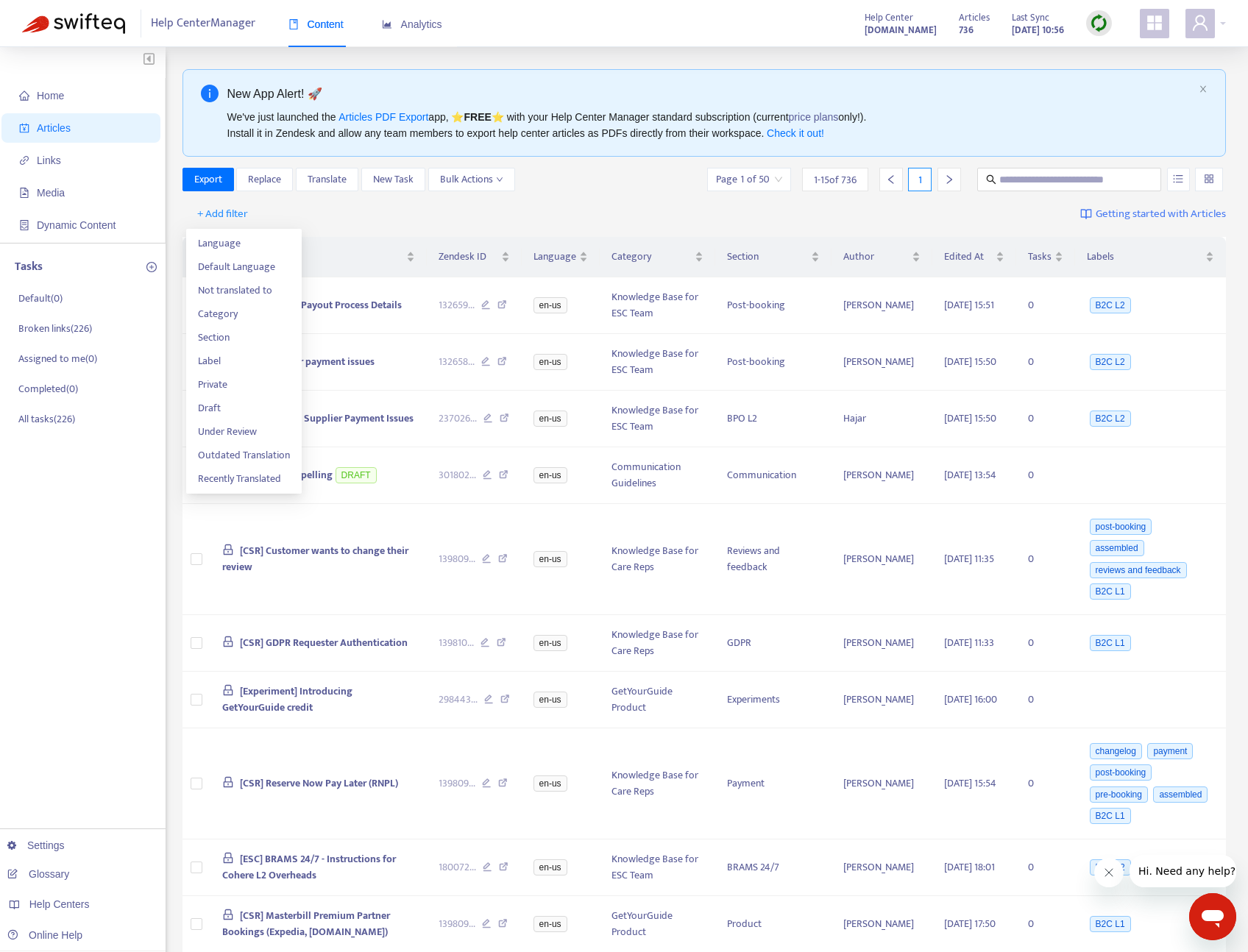
click at [616, 210] on div "+ Add filter Getting started with Articles" at bounding box center [705, 214] width 1045 height 34
click at [865, 30] on strong "[DOMAIN_NAME]" at bounding box center [901, 30] width 72 height 16
click at [390, 33] on div "Analytics" at bounding box center [412, 24] width 61 height 45
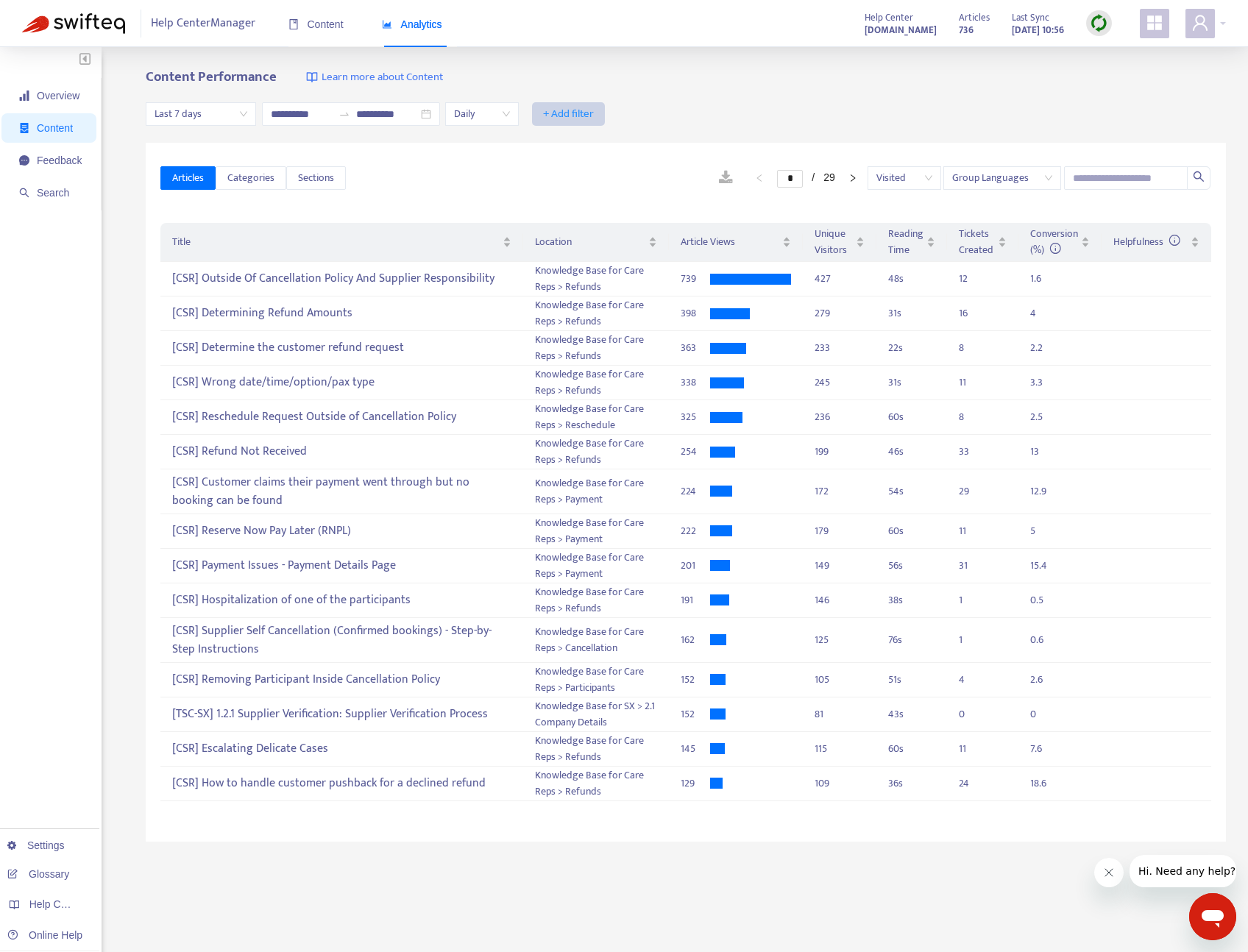
click at [580, 113] on span "+ Add filter" at bounding box center [568, 114] width 51 height 18
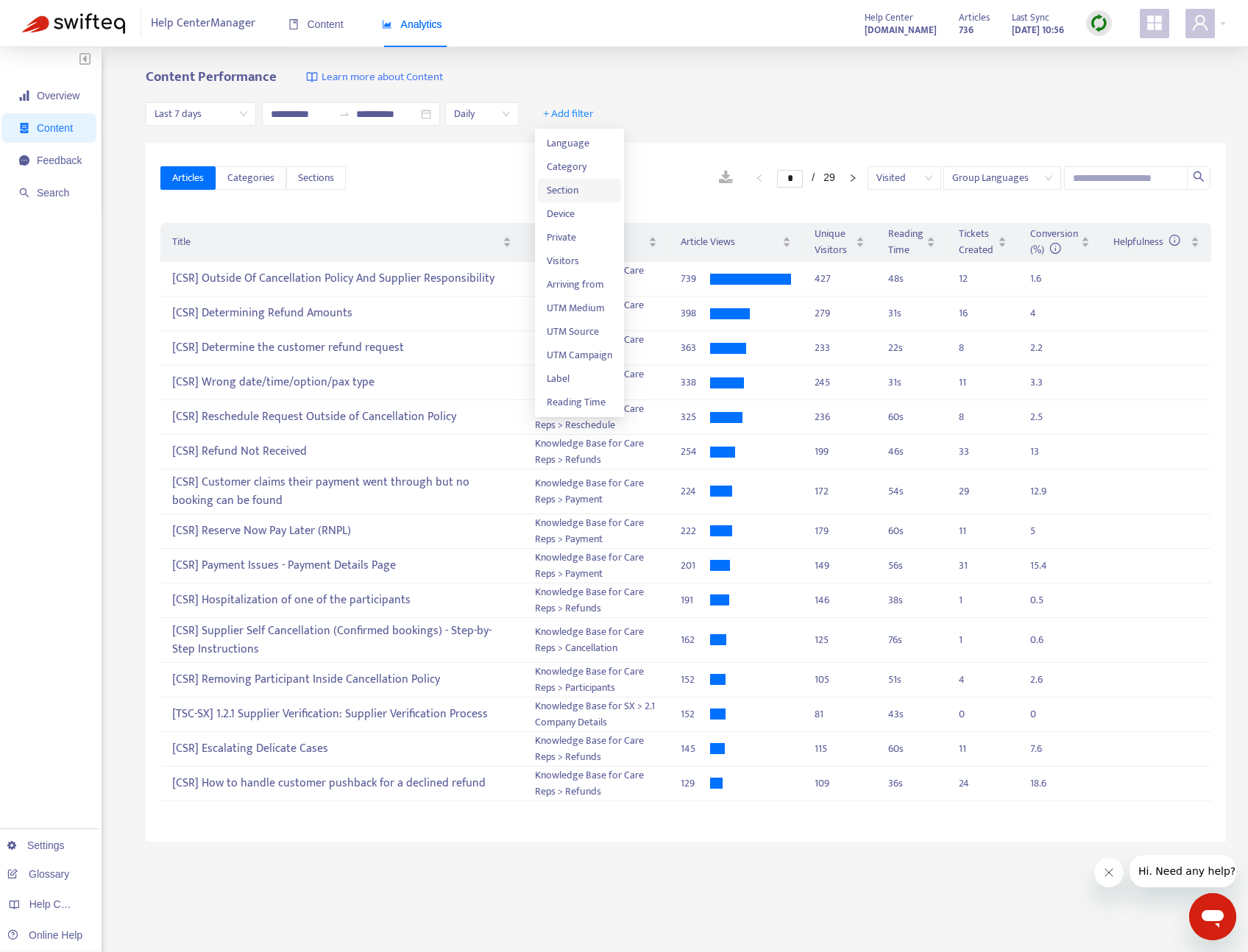
click at [558, 191] on span "Section" at bounding box center [579, 191] width 65 height 16
click at [595, 107] on div at bounding box center [577, 114] width 89 height 18
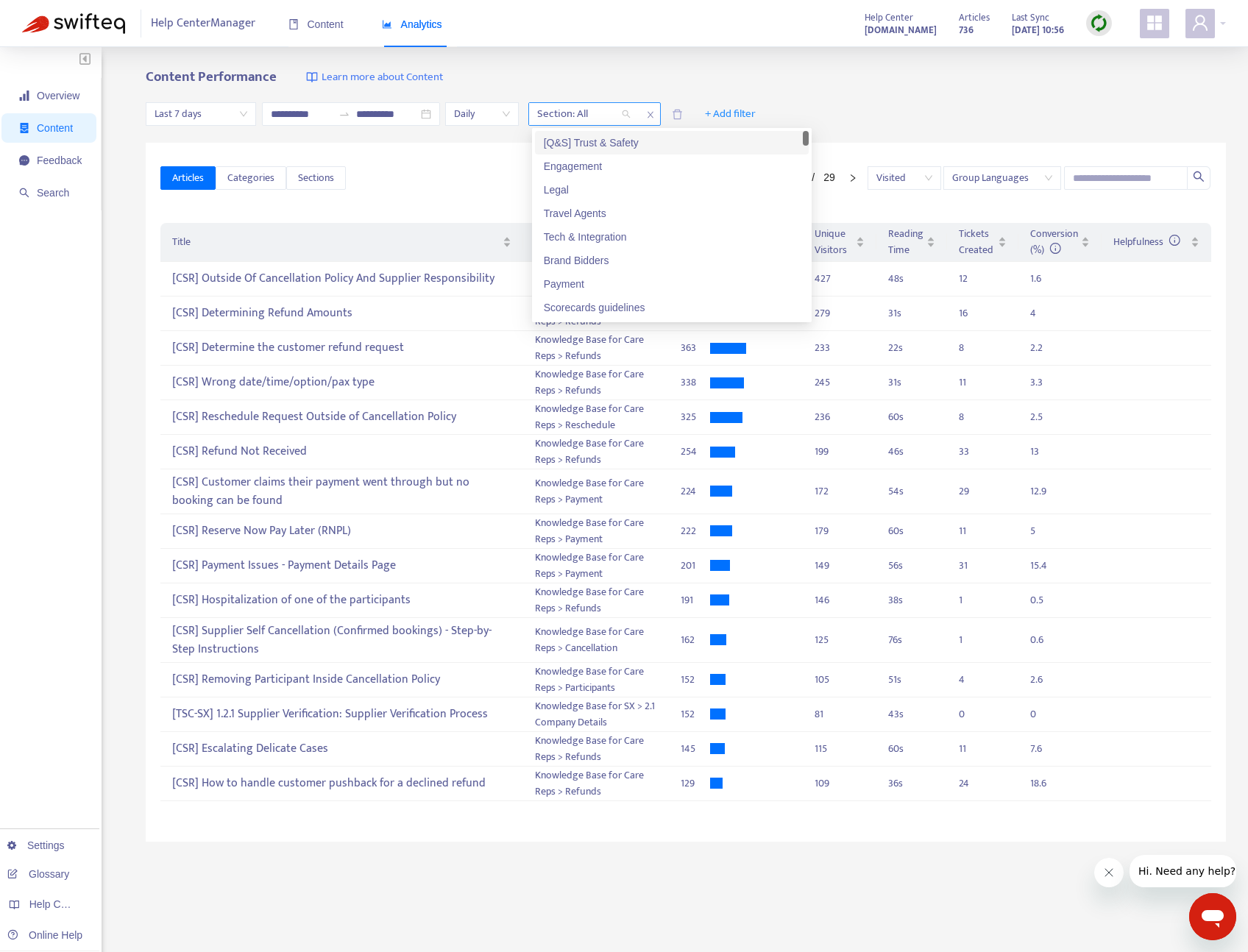
click at [595, 107] on div at bounding box center [577, 114] width 89 height 18
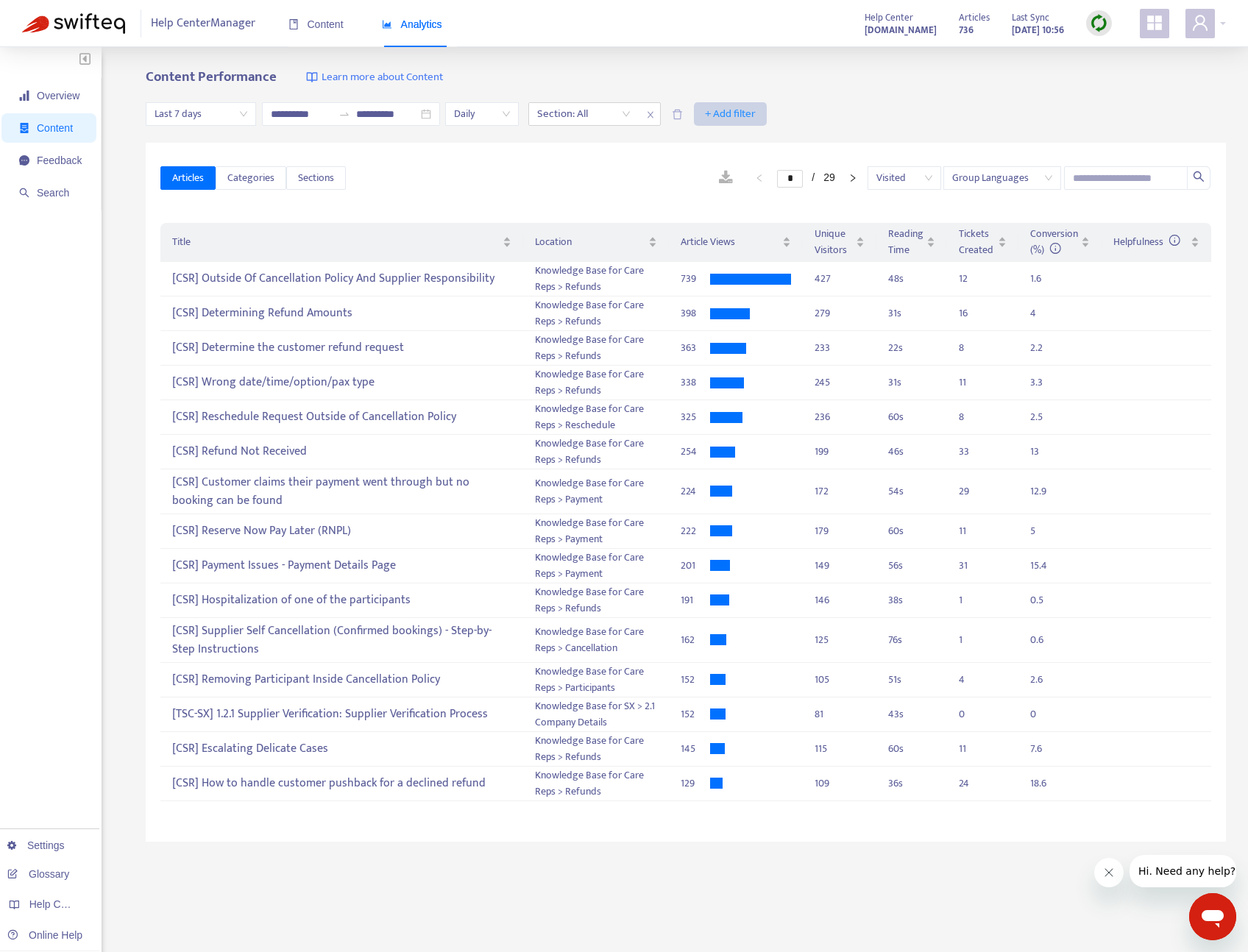
click at [719, 107] on span "+ Add filter" at bounding box center [730, 114] width 51 height 18
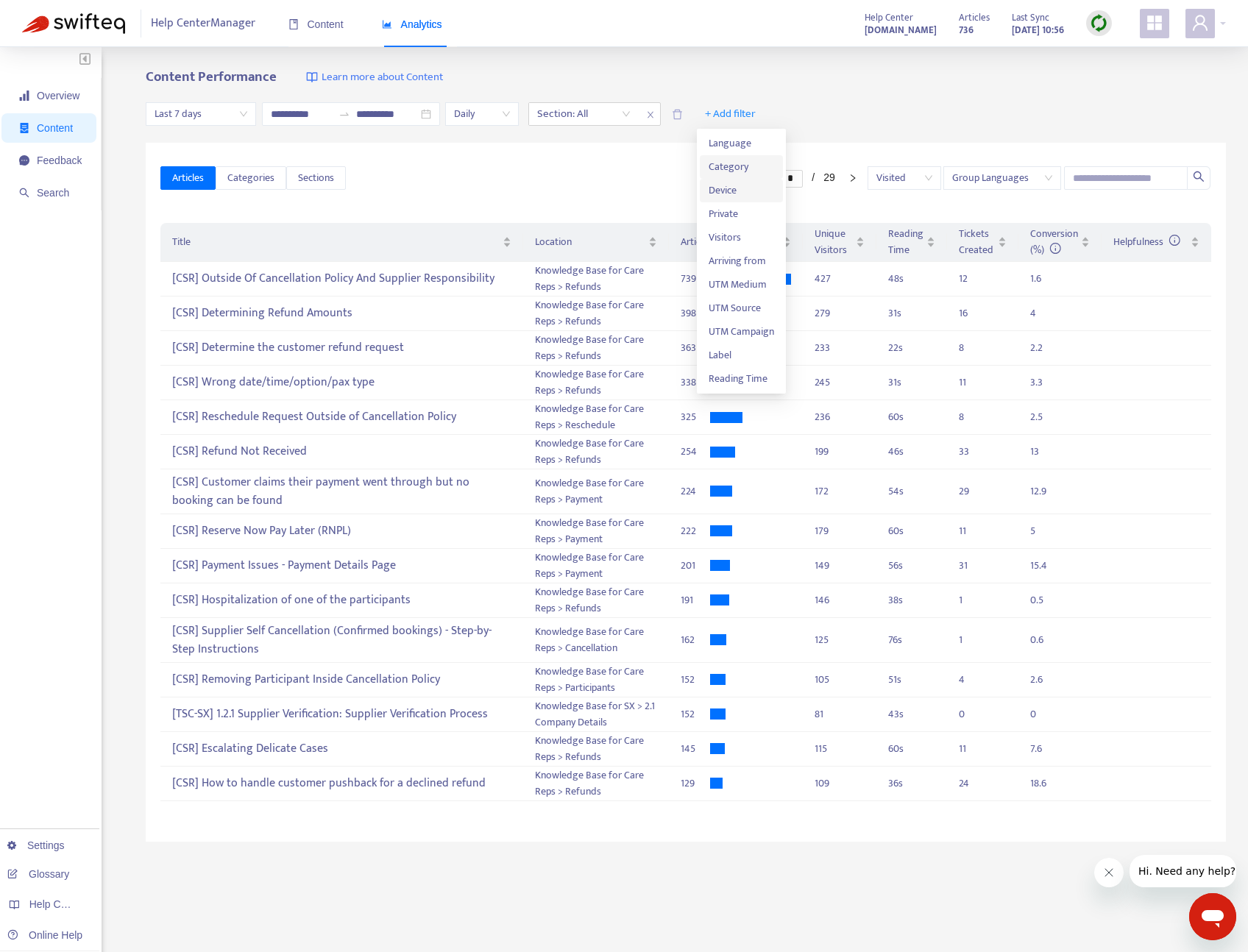
click at [738, 172] on span "Category" at bounding box center [741, 167] width 65 height 16
click at [712, 115] on div at bounding box center [712, 114] width 89 height 18
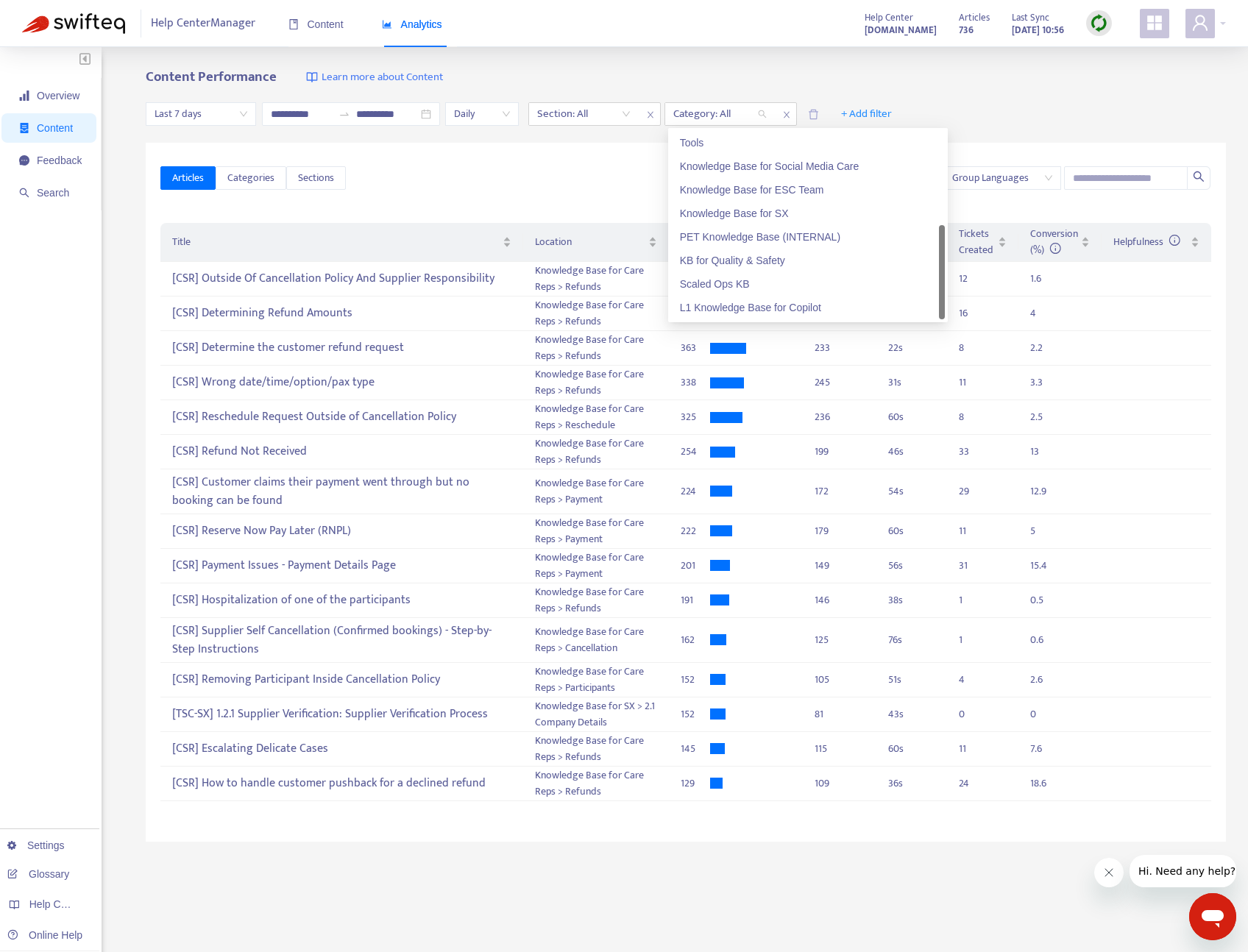
scroll to position [2, 0]
click at [652, 110] on icon "close" at bounding box center [651, 114] width 9 height 9
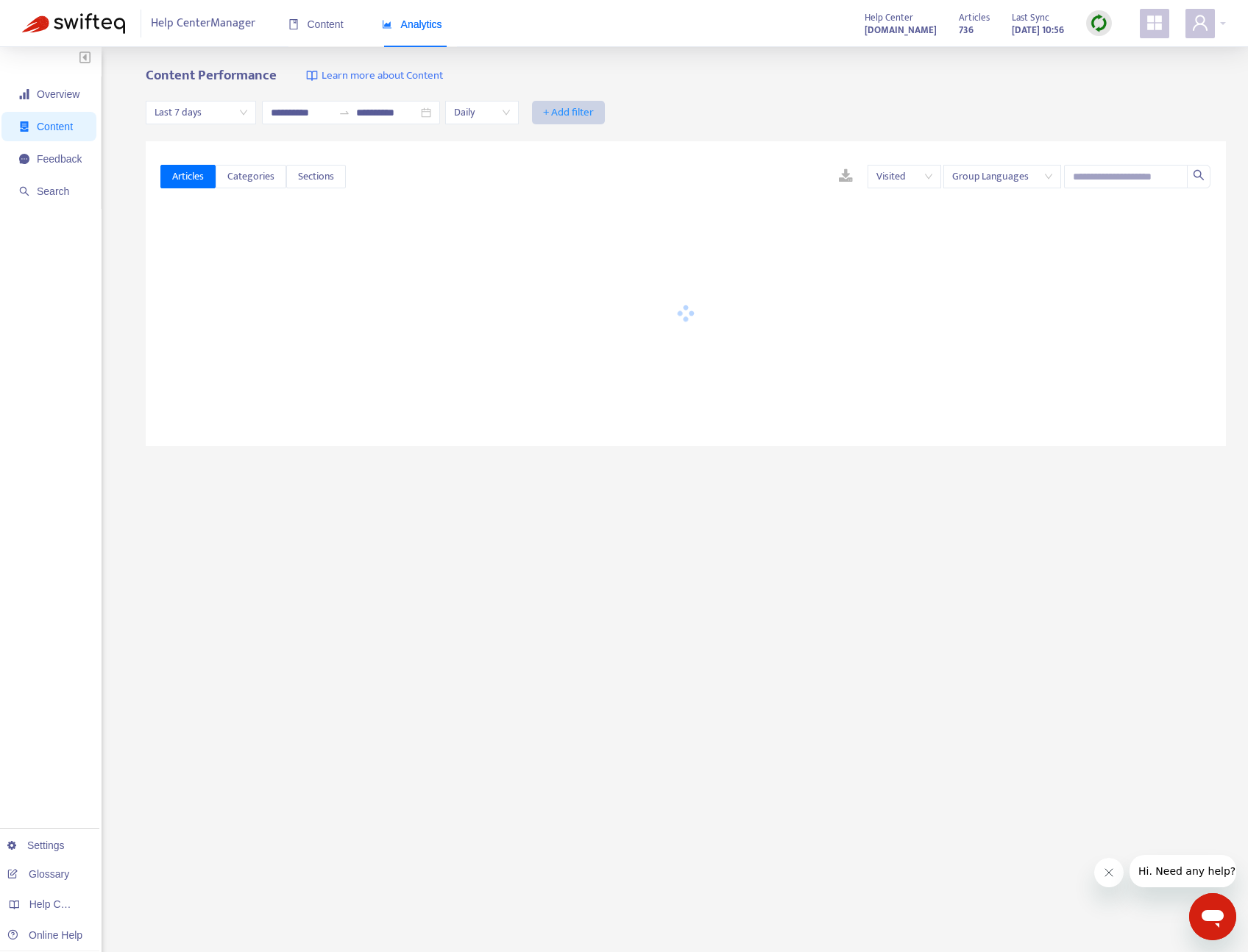
click at [571, 112] on span "+ Add filter" at bounding box center [568, 113] width 51 height 18
click at [574, 168] on span "Category" at bounding box center [579, 165] width 65 height 16
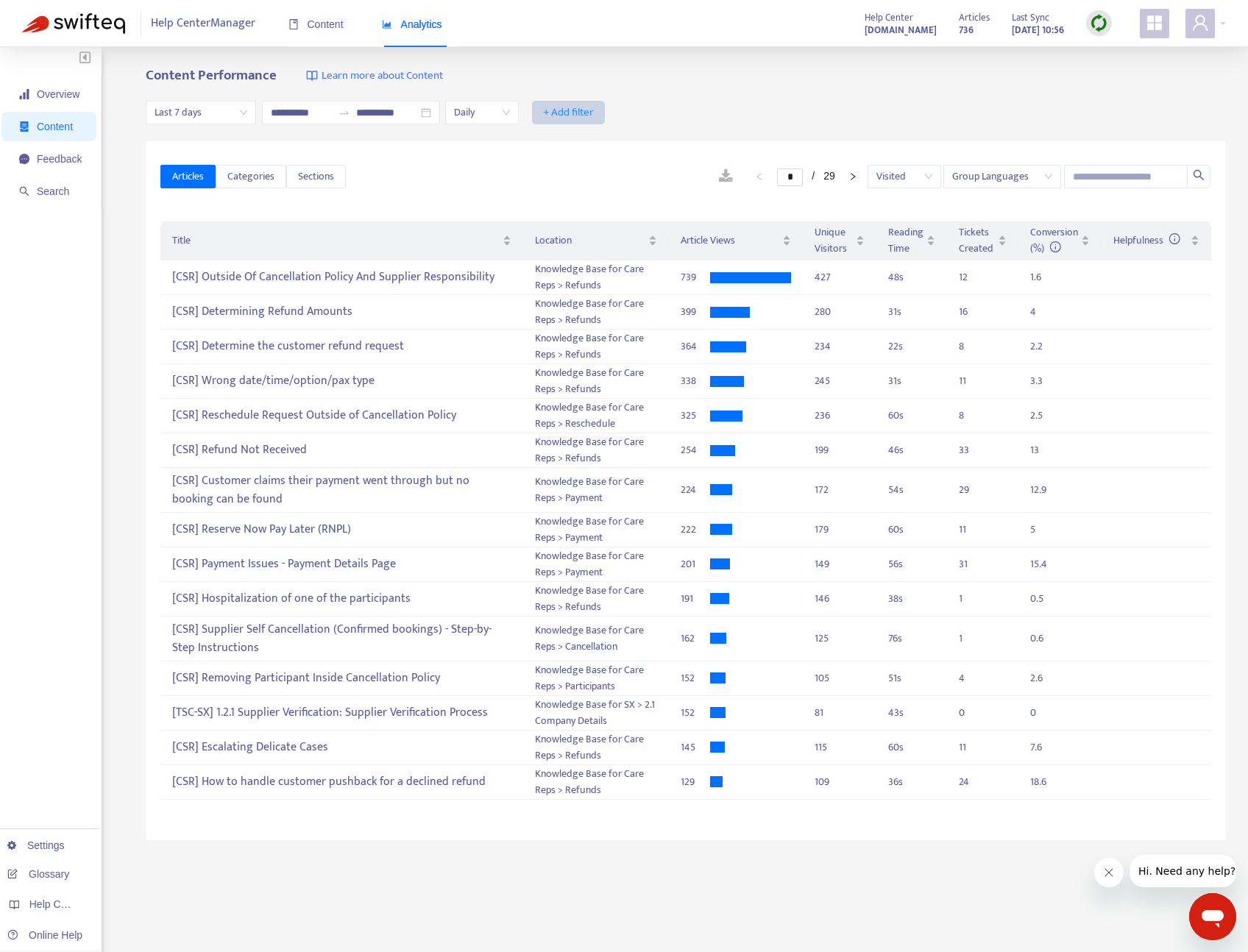
click at [575, 114] on span "+ Add filter" at bounding box center [568, 113] width 51 height 18
click at [579, 173] on span "Category" at bounding box center [579, 165] width 65 height 16
click at [629, 107] on div "Category: All" at bounding box center [584, 112] width 109 height 22
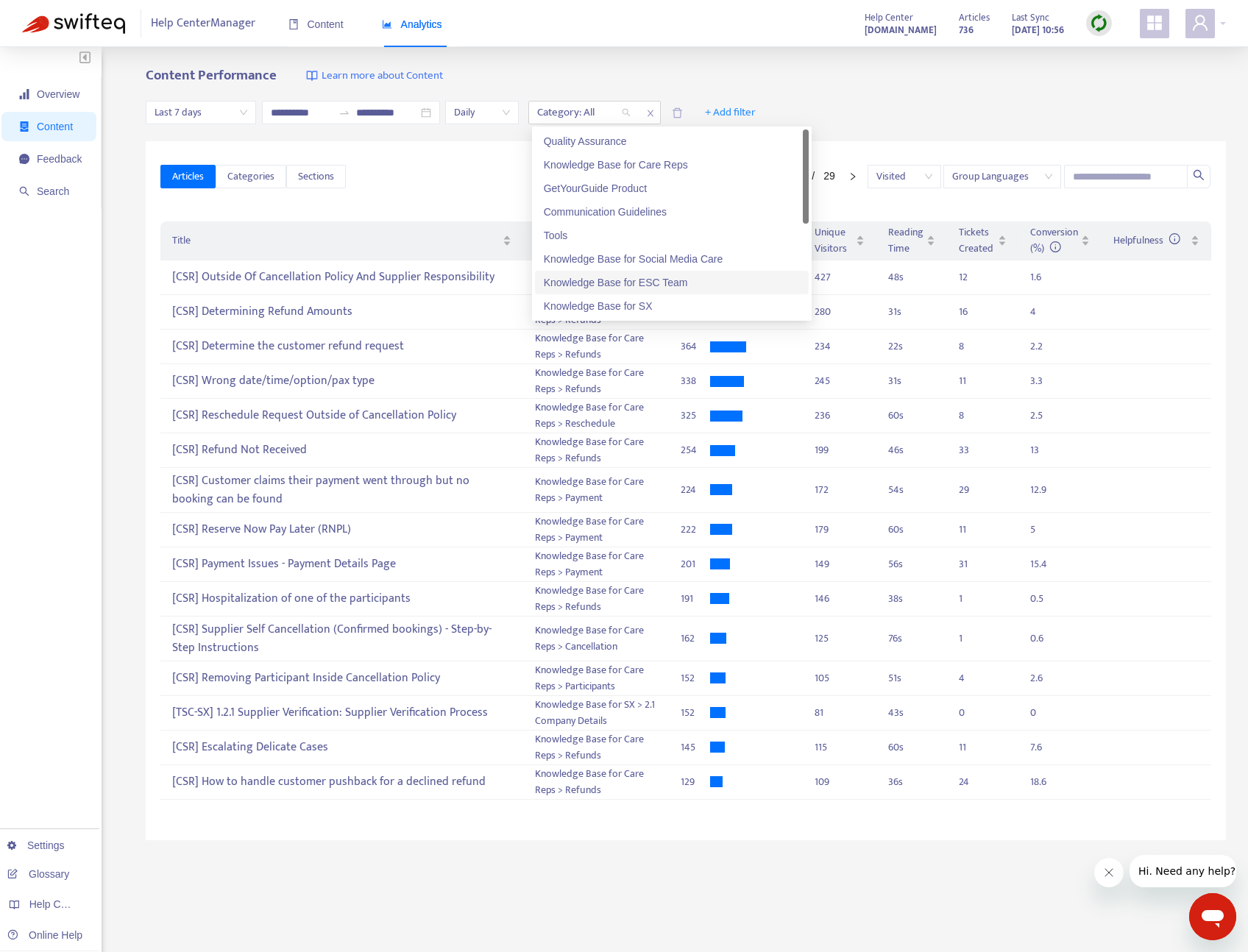
click at [80, 498] on div "Overview Content Feedback Search Settings Glossary Help Centers Online Help" at bounding box center [51, 532] width 101 height 974
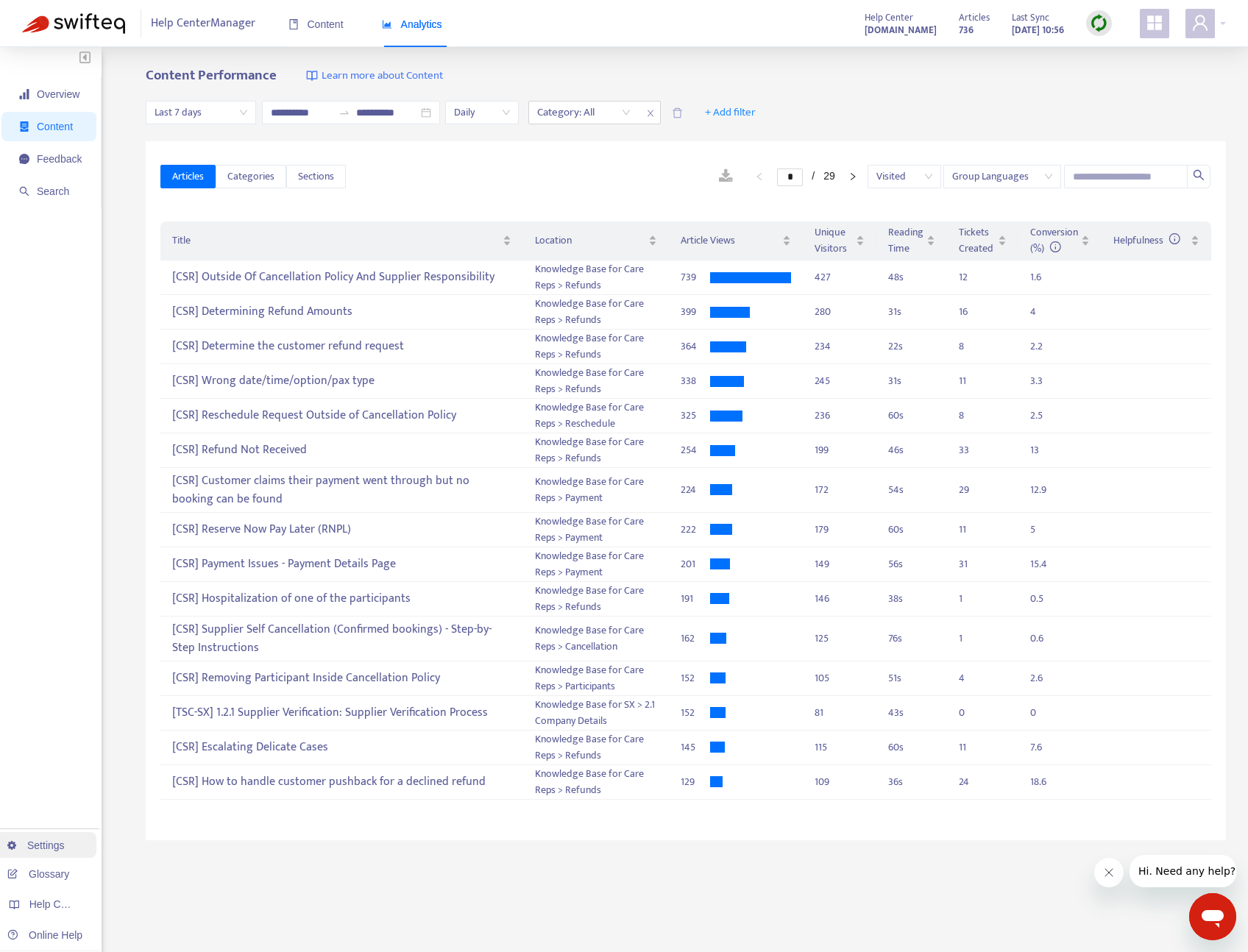
click at [46, 847] on link "Settings" at bounding box center [36, 845] width 58 height 12
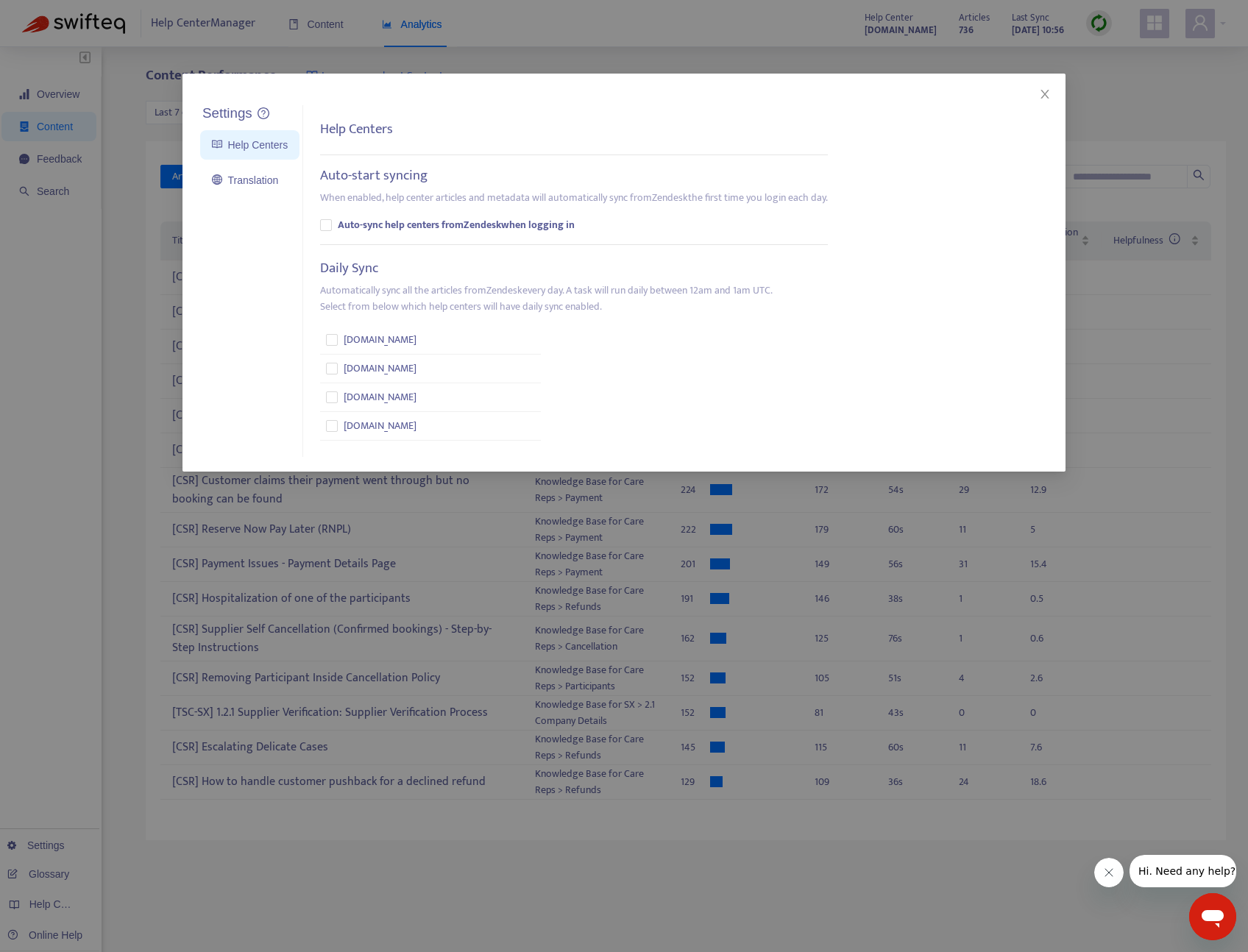
click at [82, 402] on div "Settings Help Centers Translation Settings Help Centers Auto-start syncing When…" at bounding box center [624, 476] width 1248 height 952
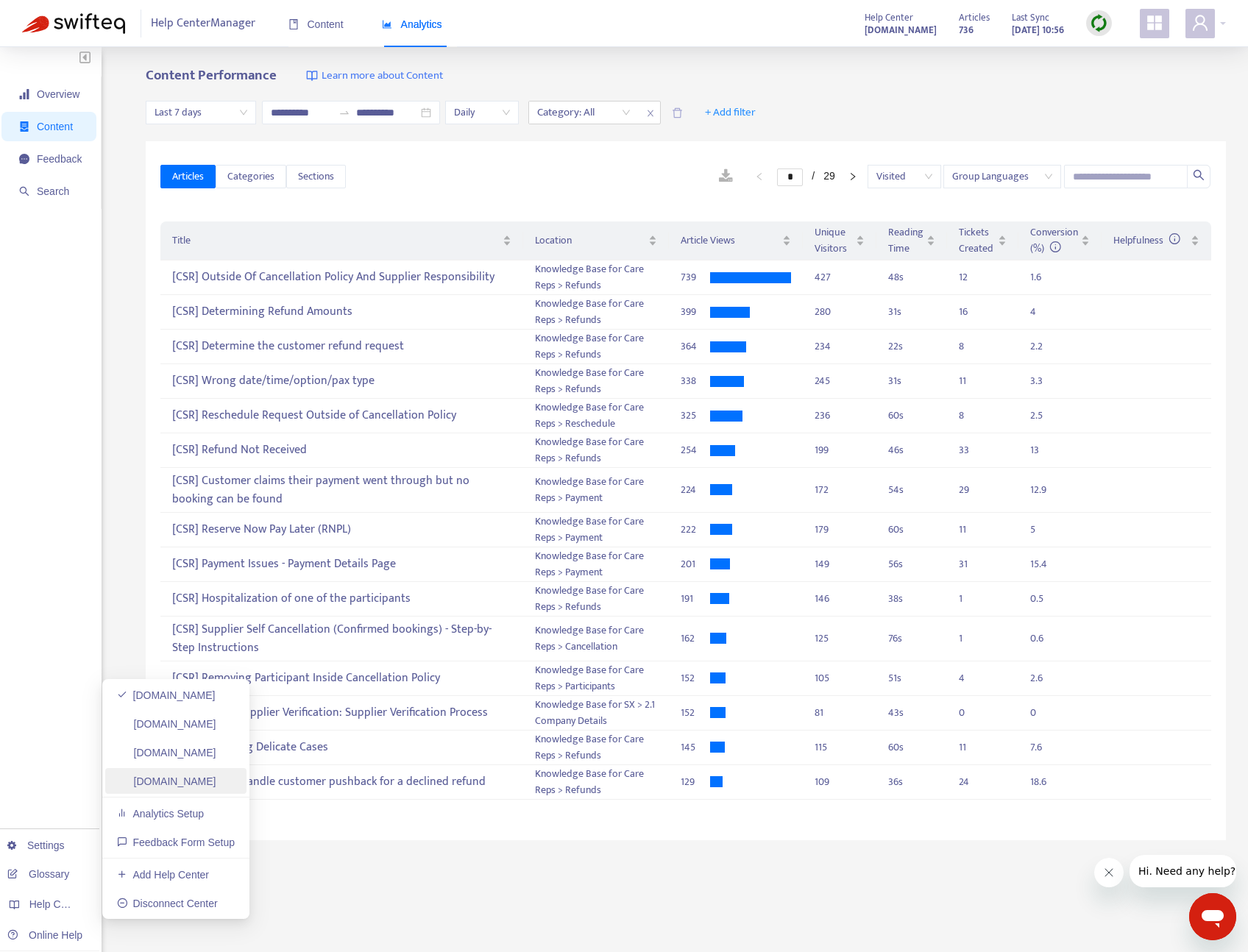
click at [165, 785] on link "[DOMAIN_NAME]" at bounding box center [166, 780] width 99 height 12
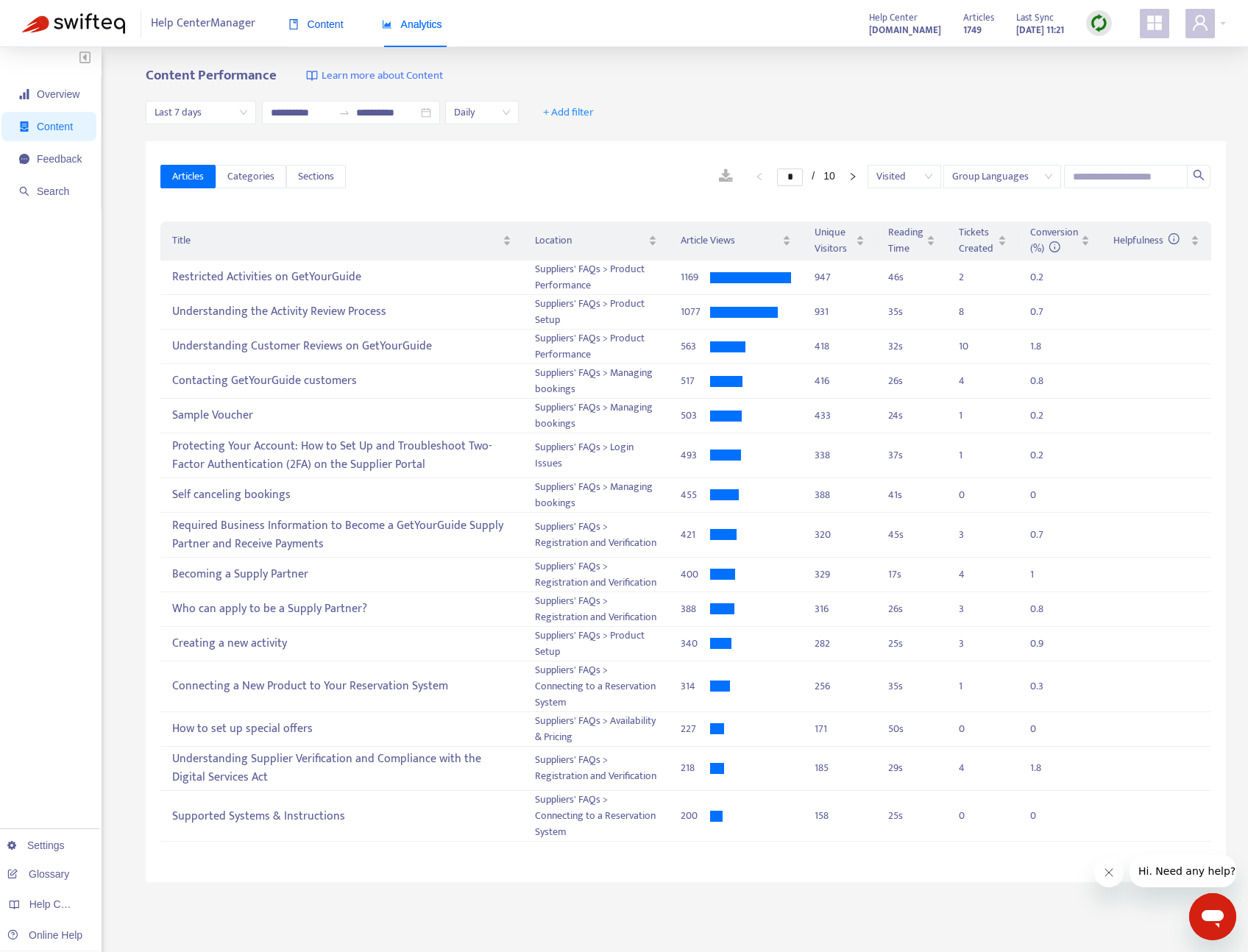
click at [337, 30] on div "Content" at bounding box center [315, 24] width 55 height 16
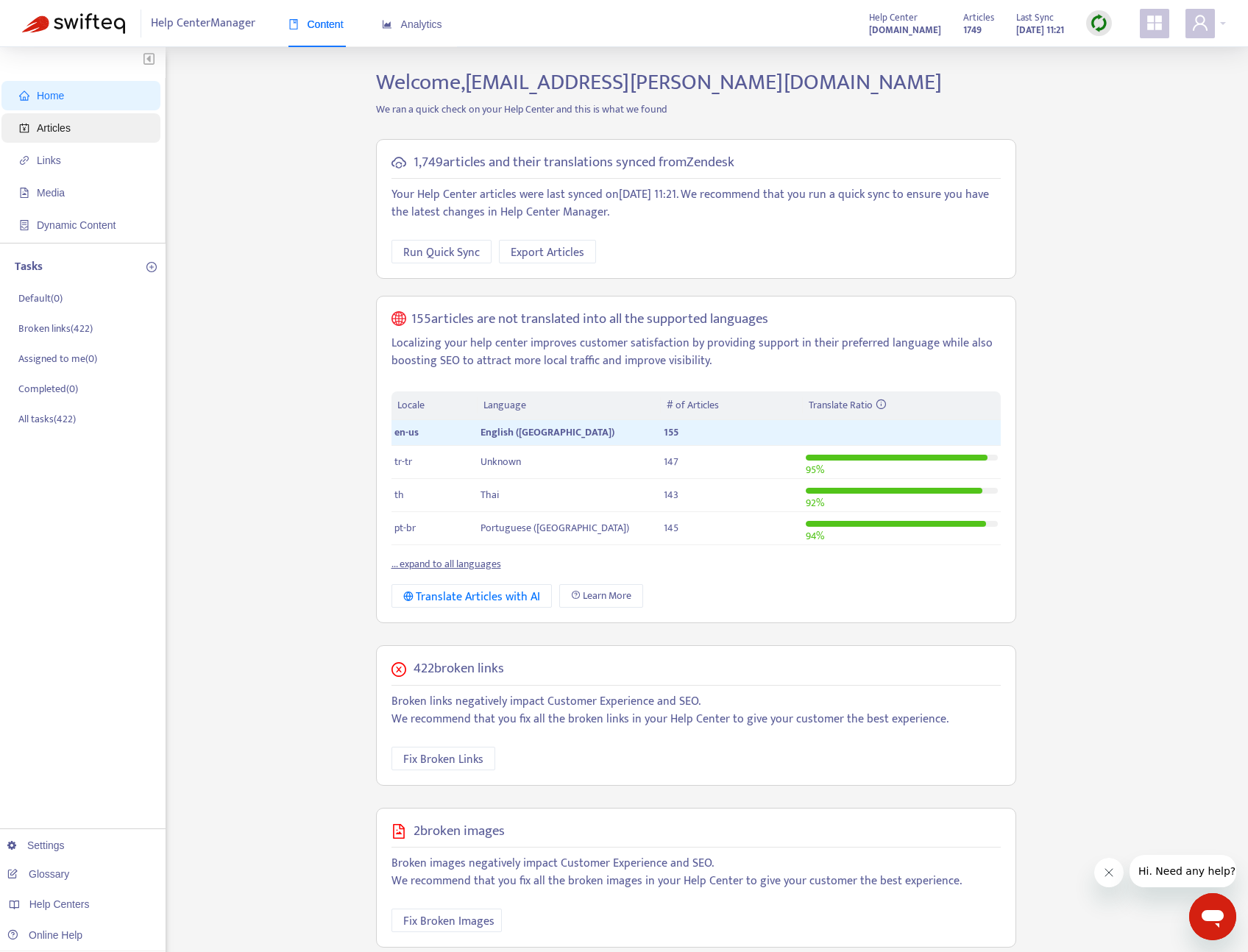
click at [49, 124] on span "Articles" at bounding box center [53, 127] width 33 height 12
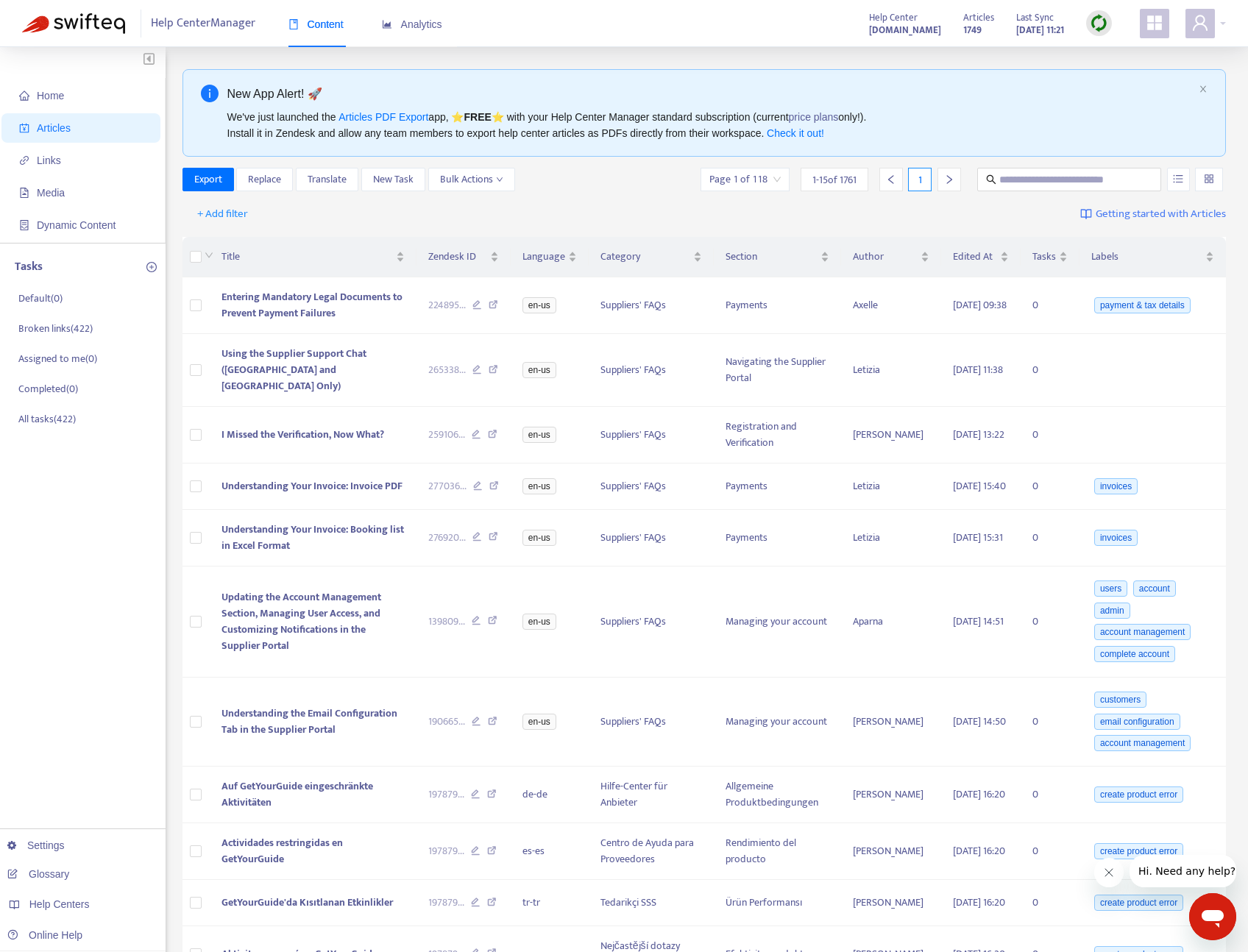
click at [1215, 171] on div at bounding box center [1209, 180] width 28 height 23
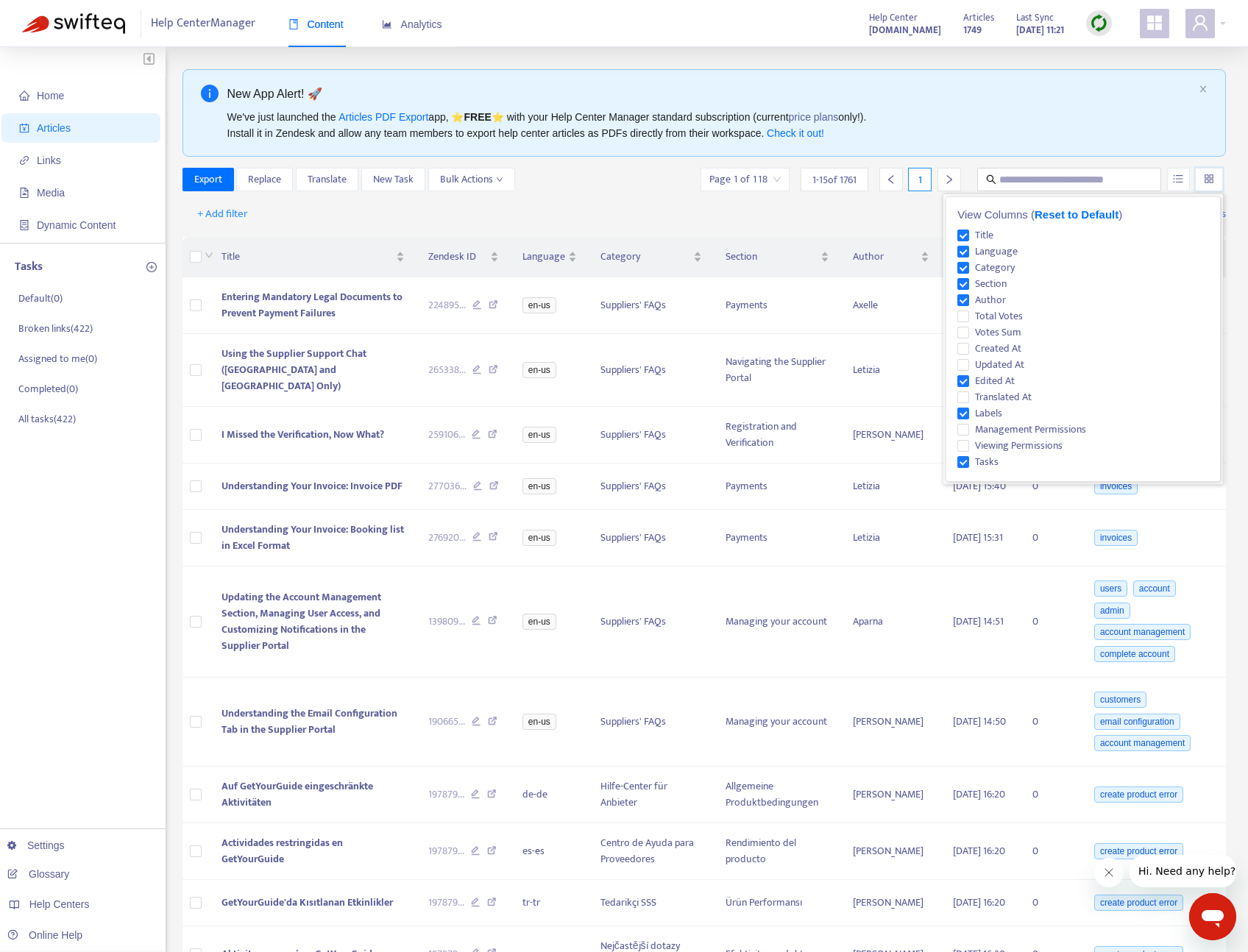
click at [852, 210] on div "+ Add filter Getting started with Articles" at bounding box center [705, 214] width 1045 height 34
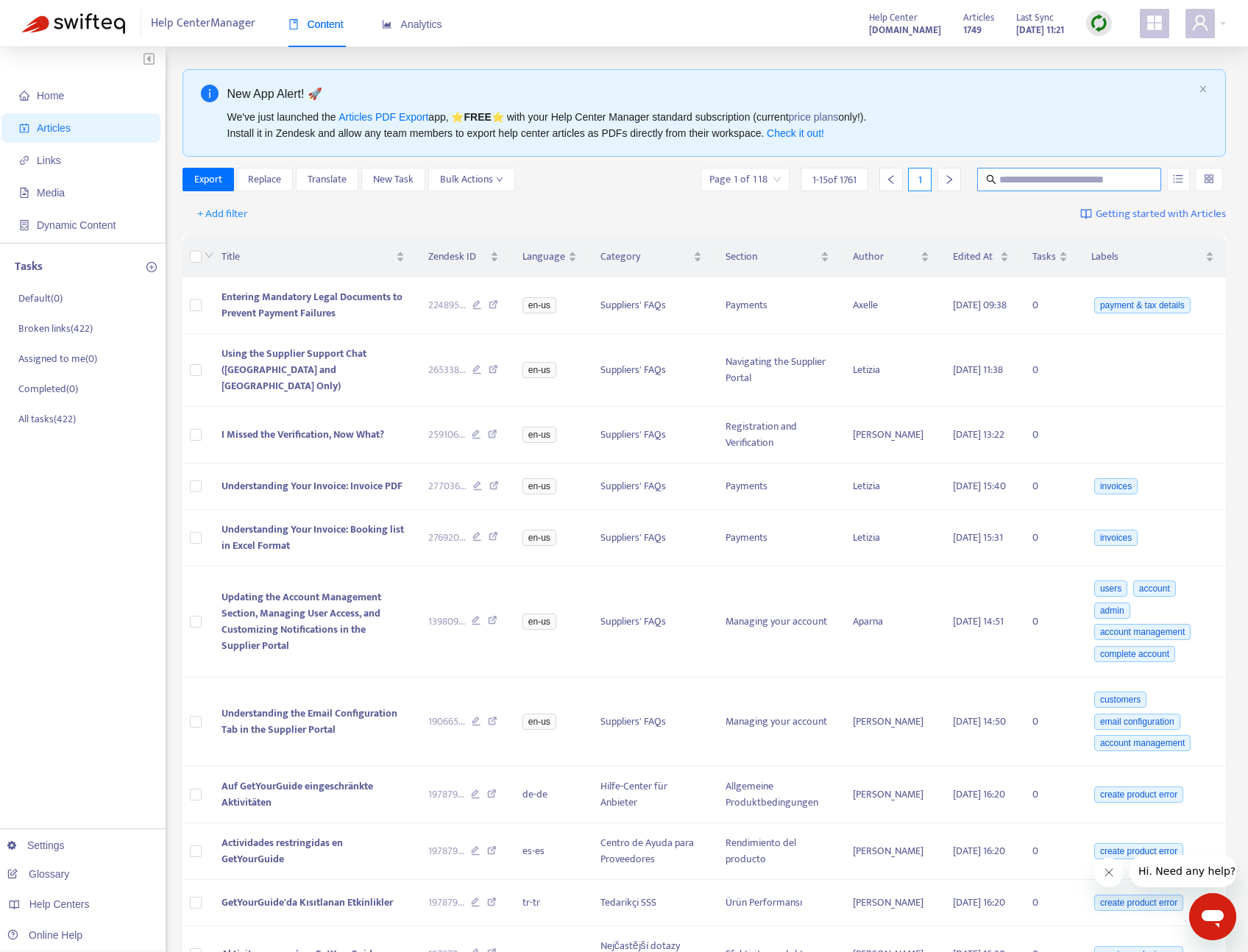
click at [1079, 176] on input "text" at bounding box center [1070, 180] width 141 height 16
type input "**********"
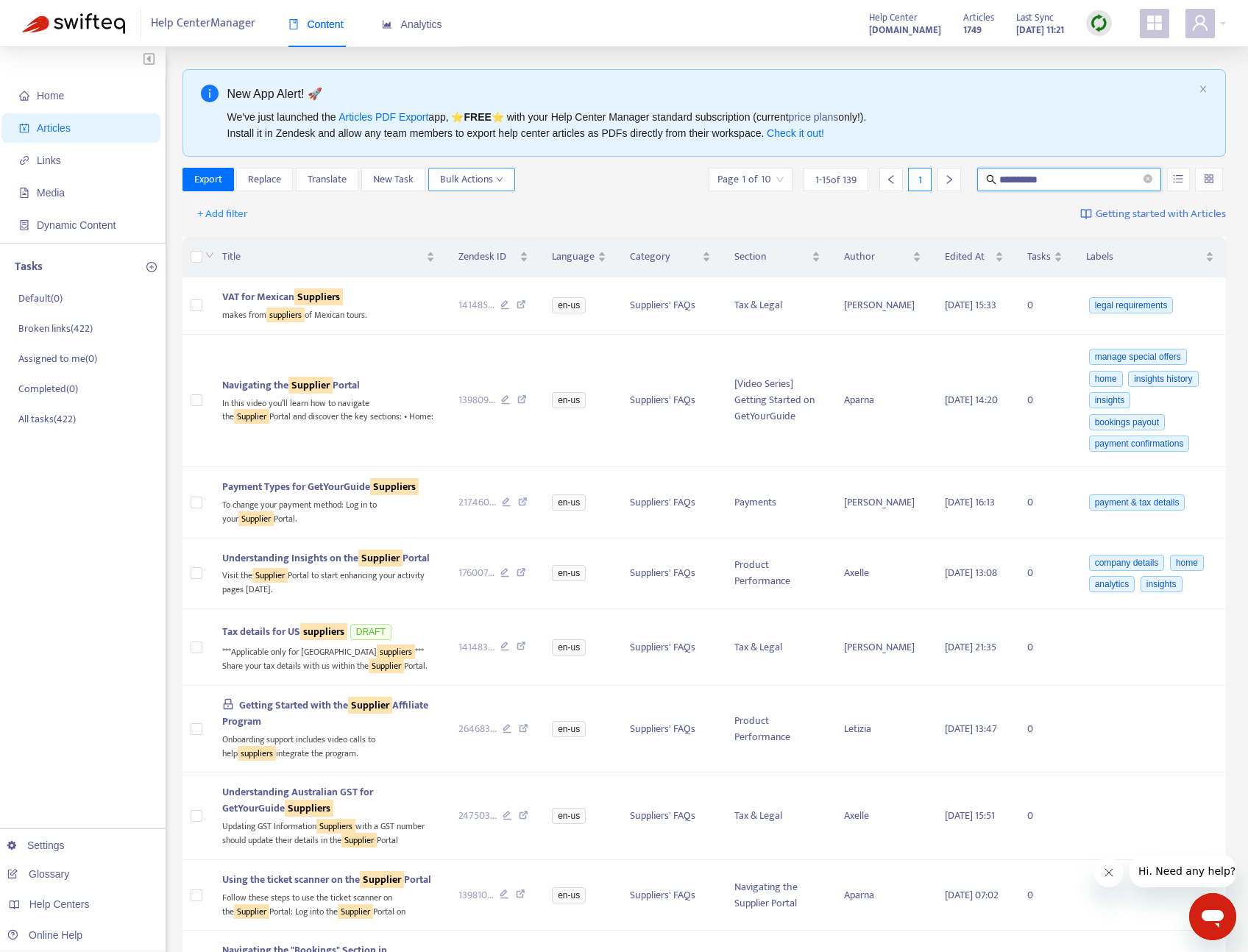
click at [479, 182] on span "Bulk Actions" at bounding box center [472, 180] width 63 height 16
click at [608, 170] on div "**********" at bounding box center [705, 180] width 1045 height 23
click at [211, 181] on span "Export" at bounding box center [208, 180] width 28 height 16
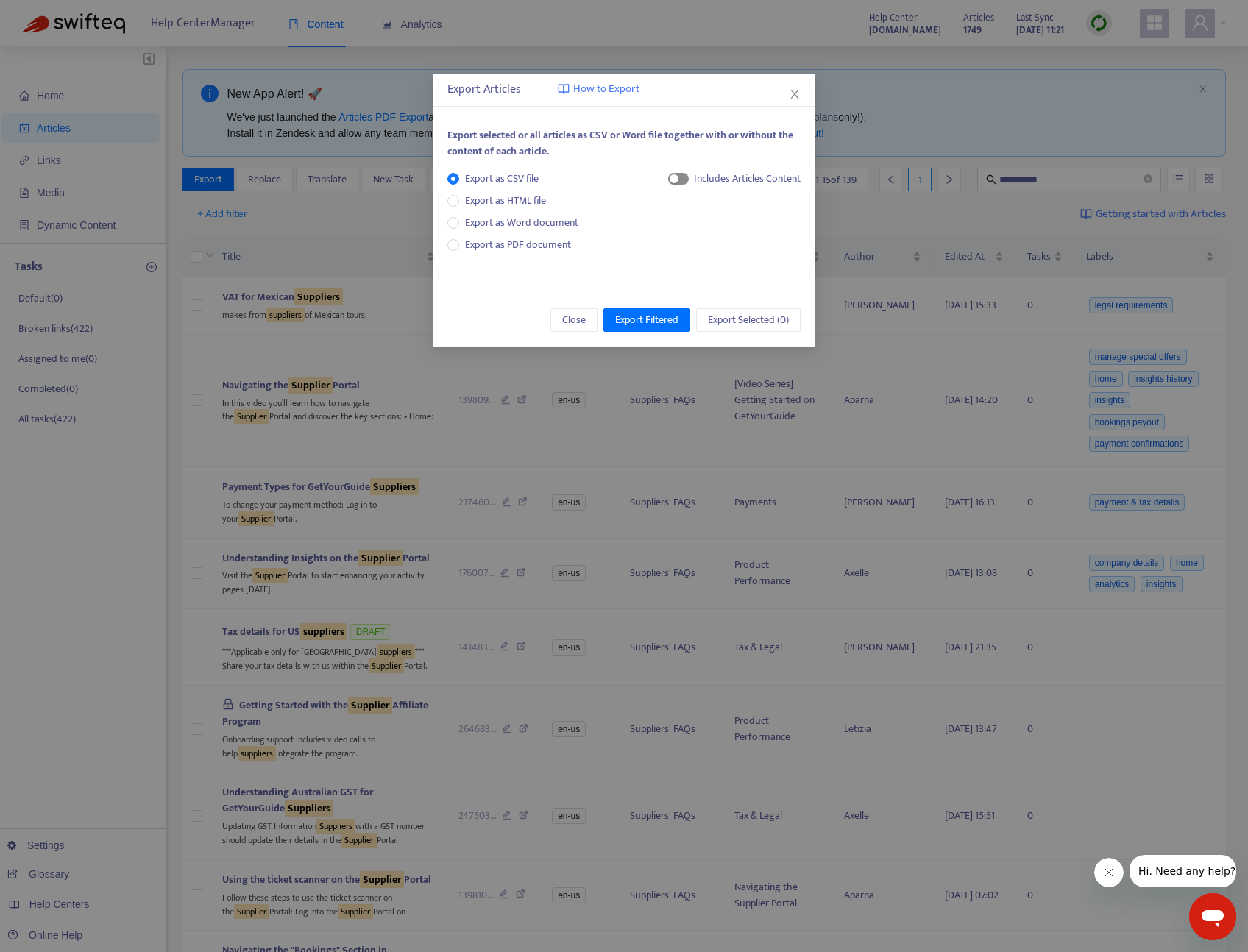
click at [673, 176] on div "button" at bounding box center [674, 179] width 9 height 9
click at [644, 317] on span "Export Filtered" at bounding box center [647, 320] width 63 height 16
